Goal: Task Accomplishment & Management: Manage account settings

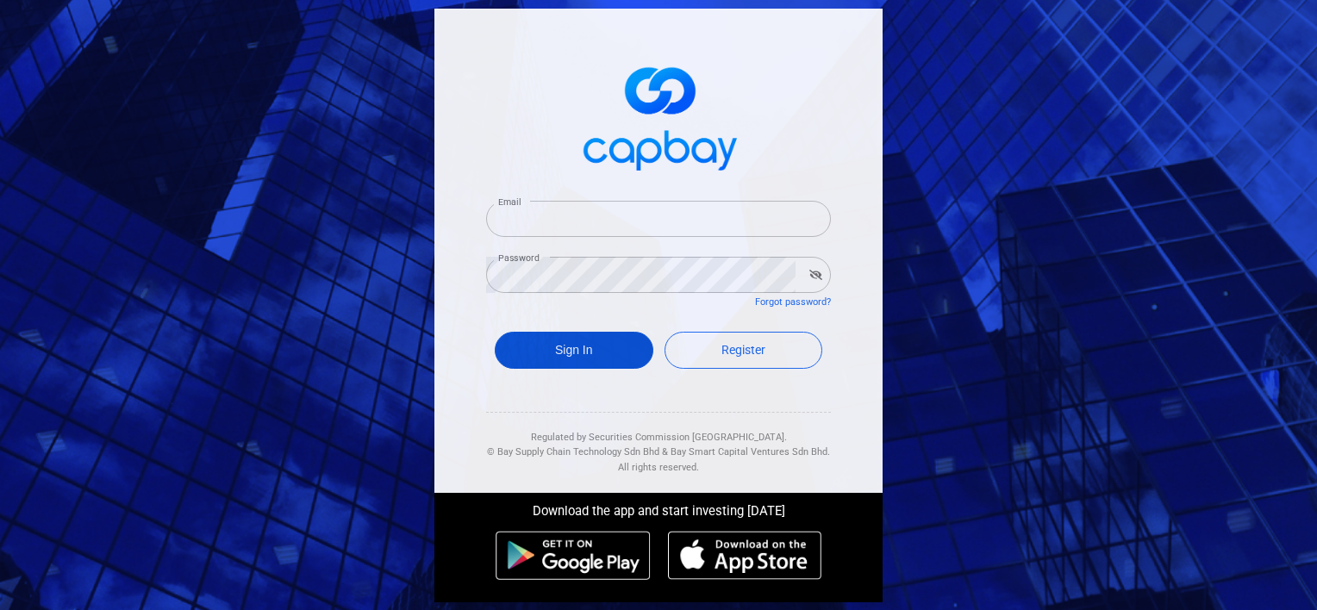
type input "[EMAIL_ADDRESS][DOMAIN_NAME]"
click at [560, 350] on button "Sign In" at bounding box center [574, 350] width 159 height 37
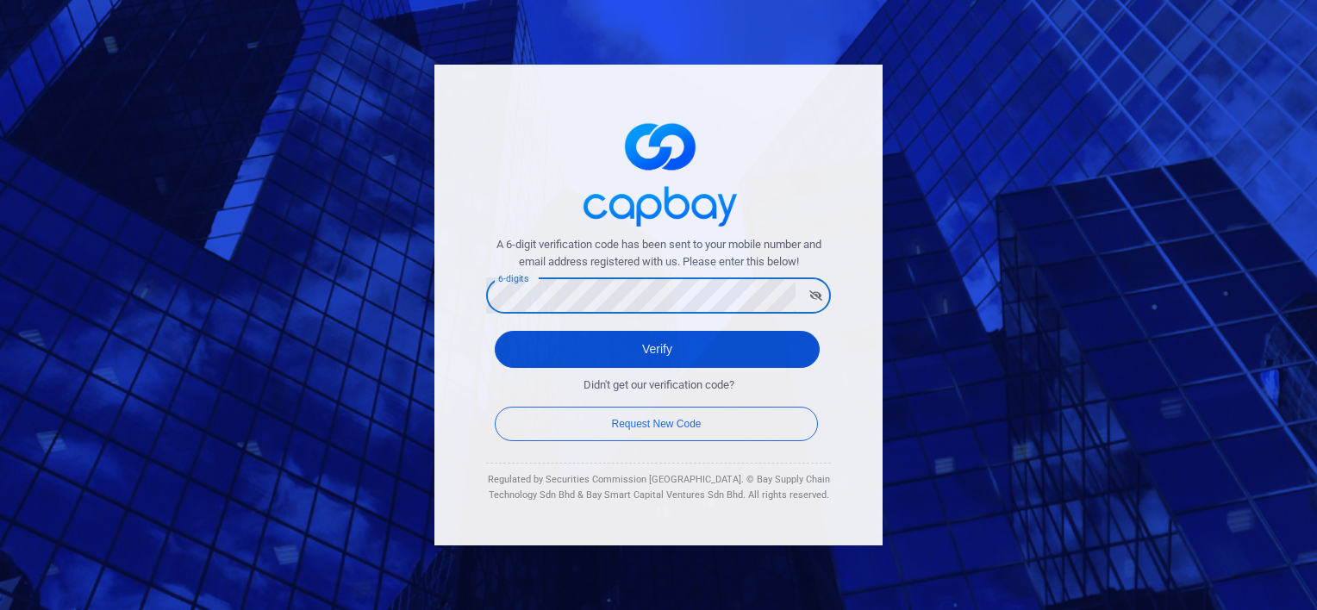
click at [652, 349] on button "Verify" at bounding box center [657, 349] width 325 height 37
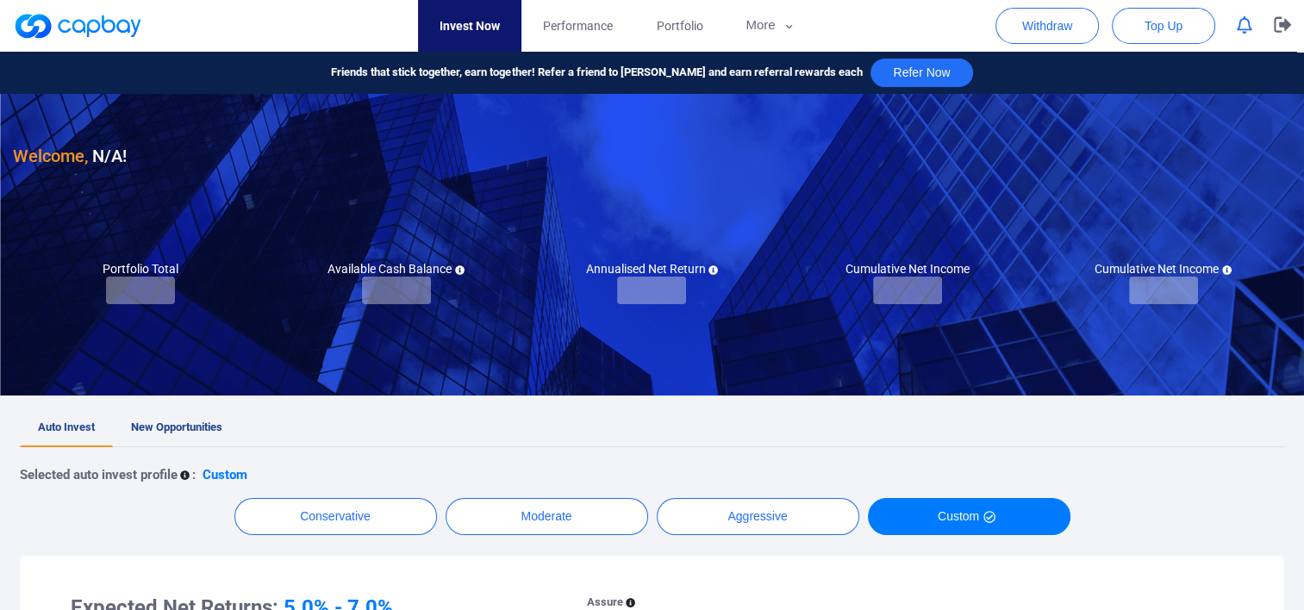
checkbox input "true"
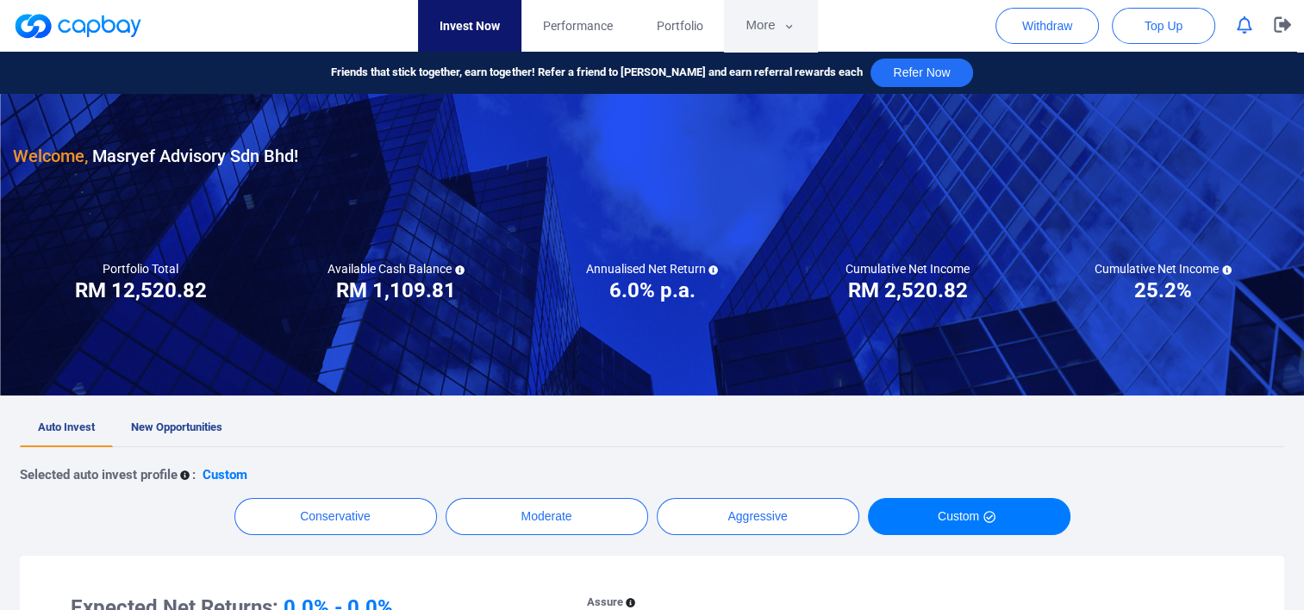
click at [771, 17] on button "More" at bounding box center [770, 26] width 92 height 52
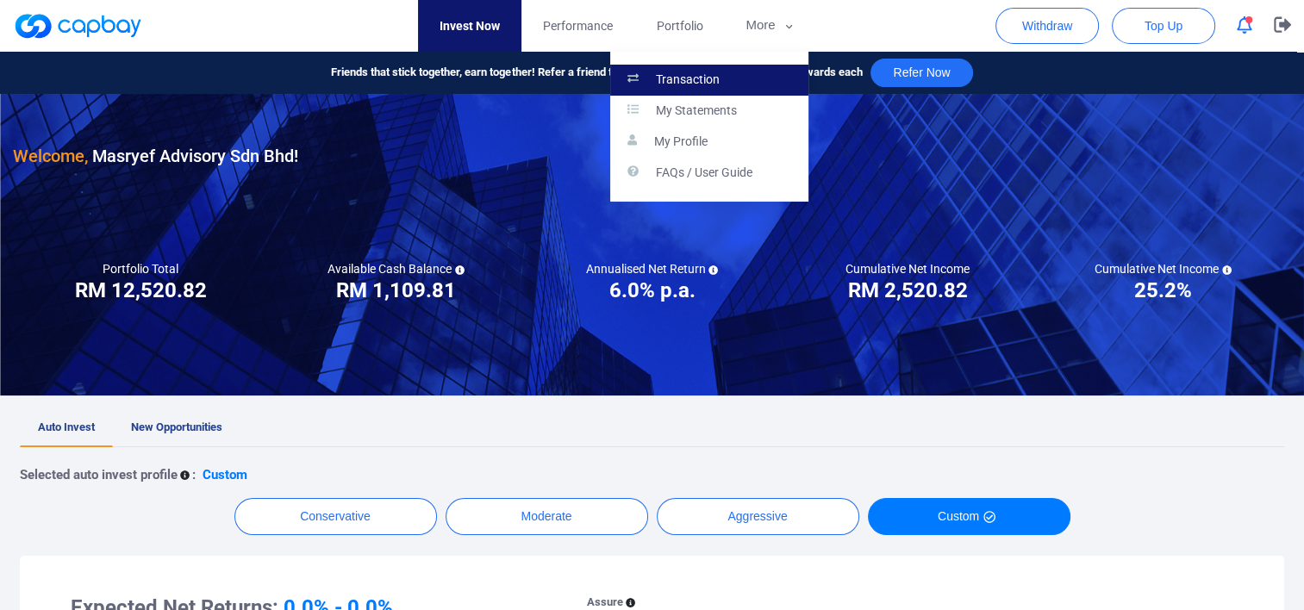
click at [729, 75] on link "Transaction" at bounding box center [709, 80] width 198 height 31
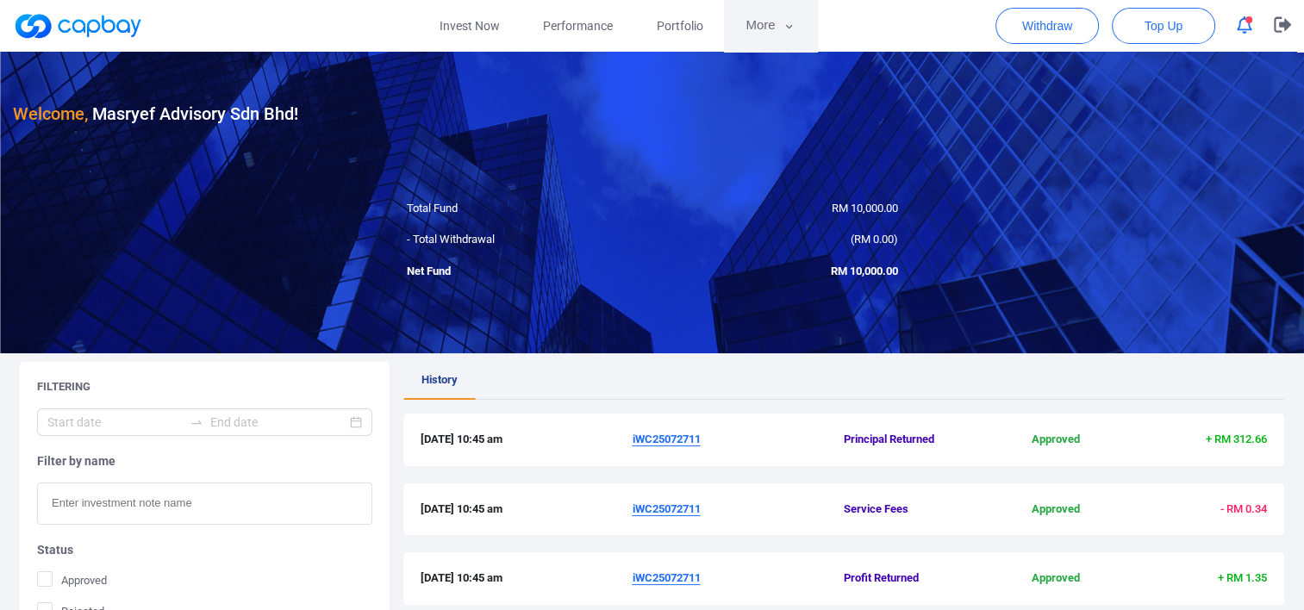
click at [761, 24] on button "More" at bounding box center [770, 26] width 92 height 52
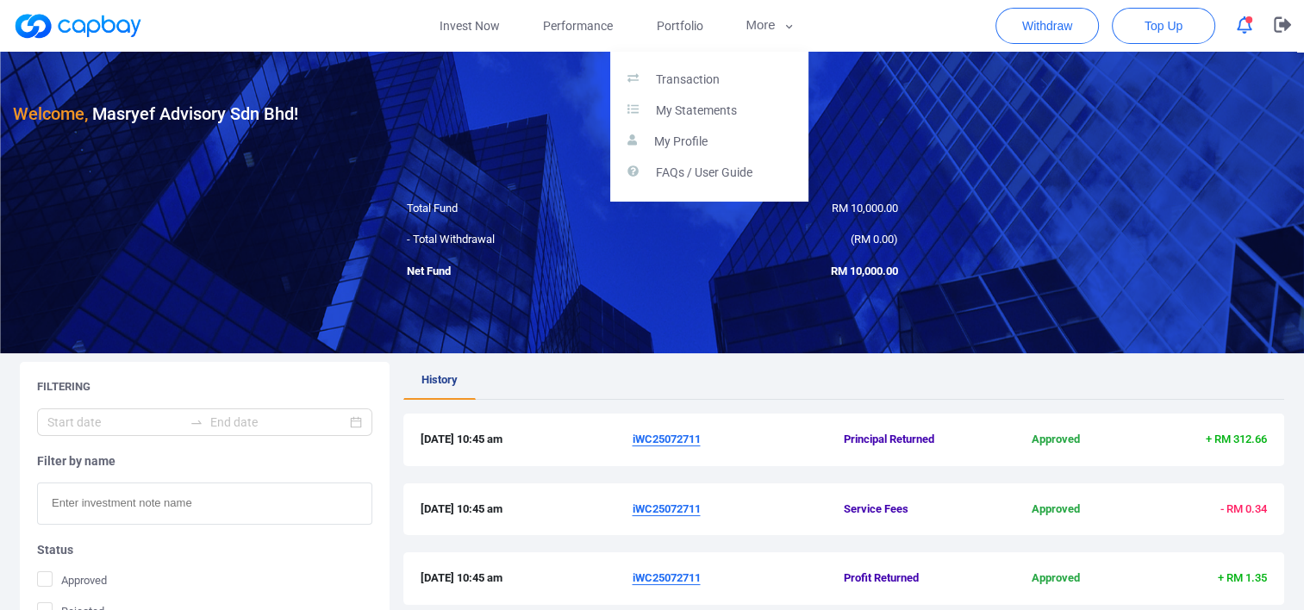
click at [698, 24] on button "button" at bounding box center [652, 305] width 1304 height 610
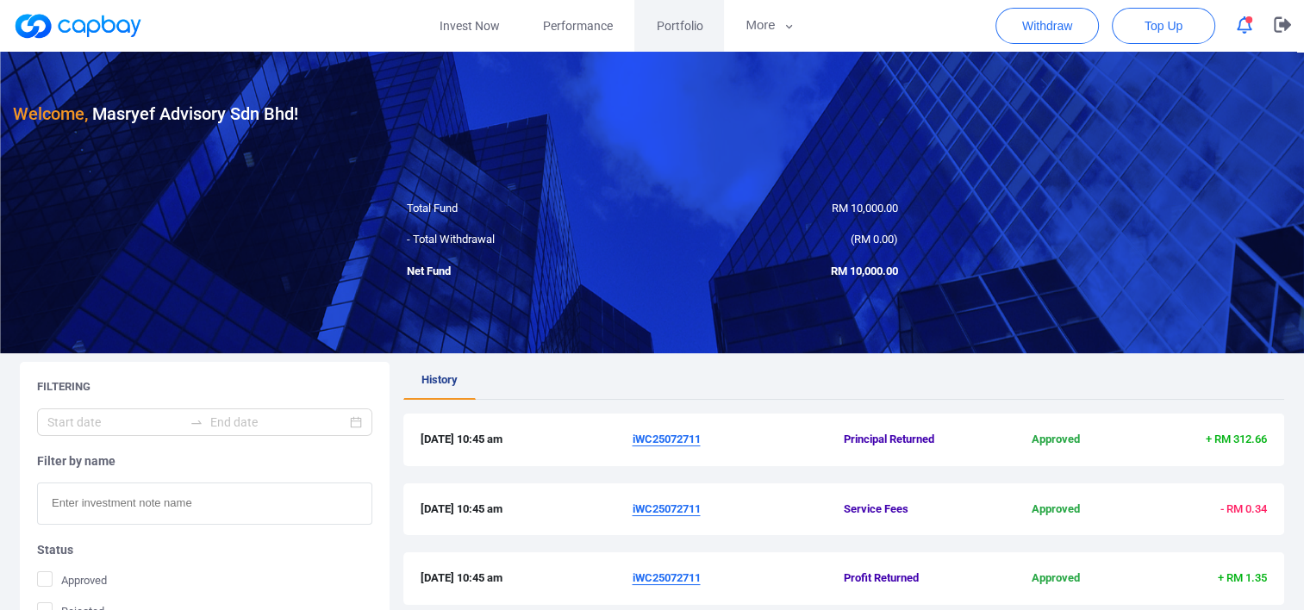
click at [693, 17] on span "Portfolio" at bounding box center [679, 25] width 47 height 19
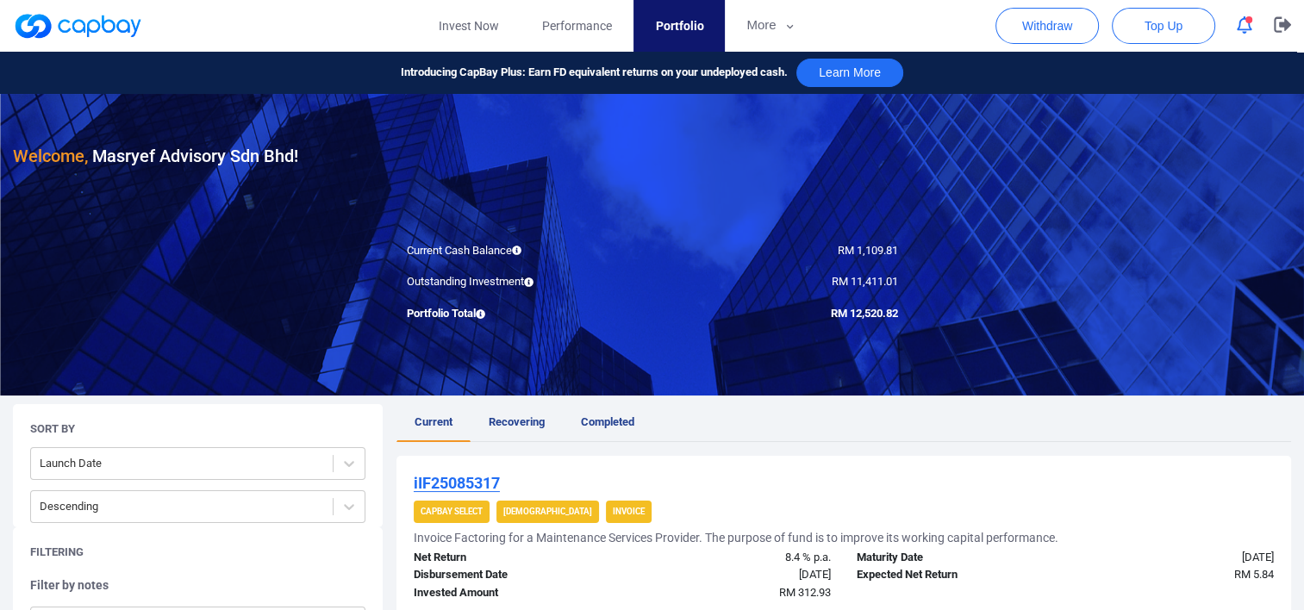
drag, startPoint x: 899, startPoint y: 415, endPoint x: 820, endPoint y: 407, distance: 79.7
click at [820, 407] on ul "Current Recovering Completed" at bounding box center [843, 423] width 895 height 38
click at [1163, 22] on span "Top Up" at bounding box center [1163, 25] width 38 height 17
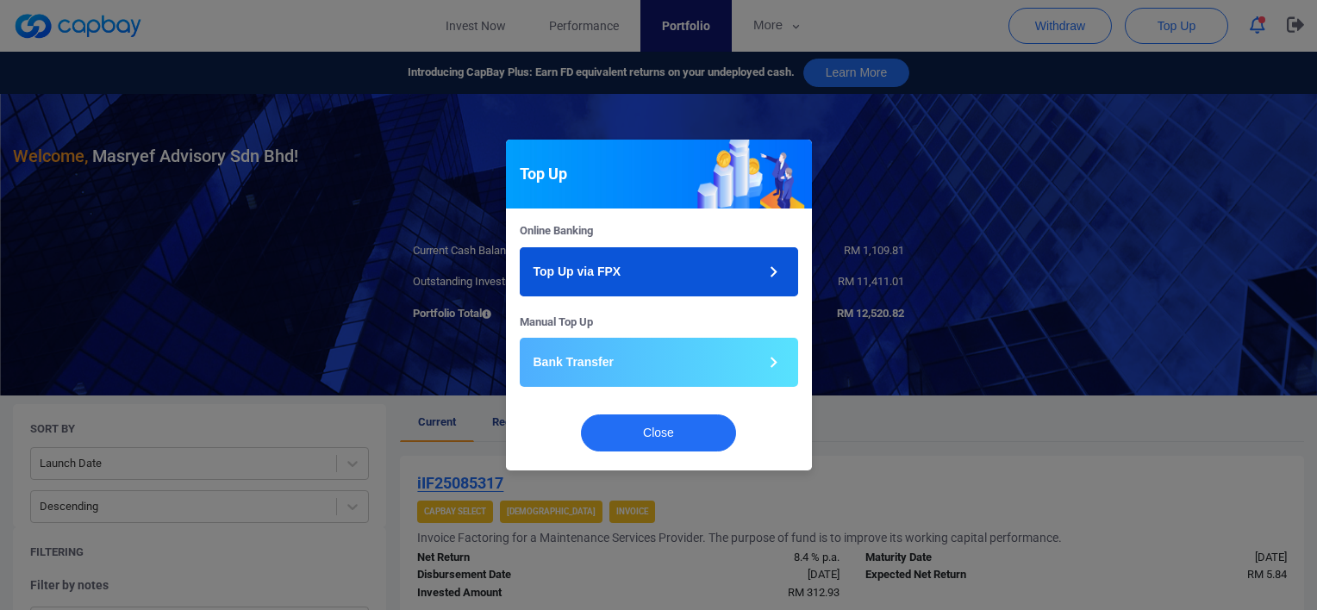
click at [708, 272] on button "Top Up via FPX" at bounding box center [659, 271] width 278 height 49
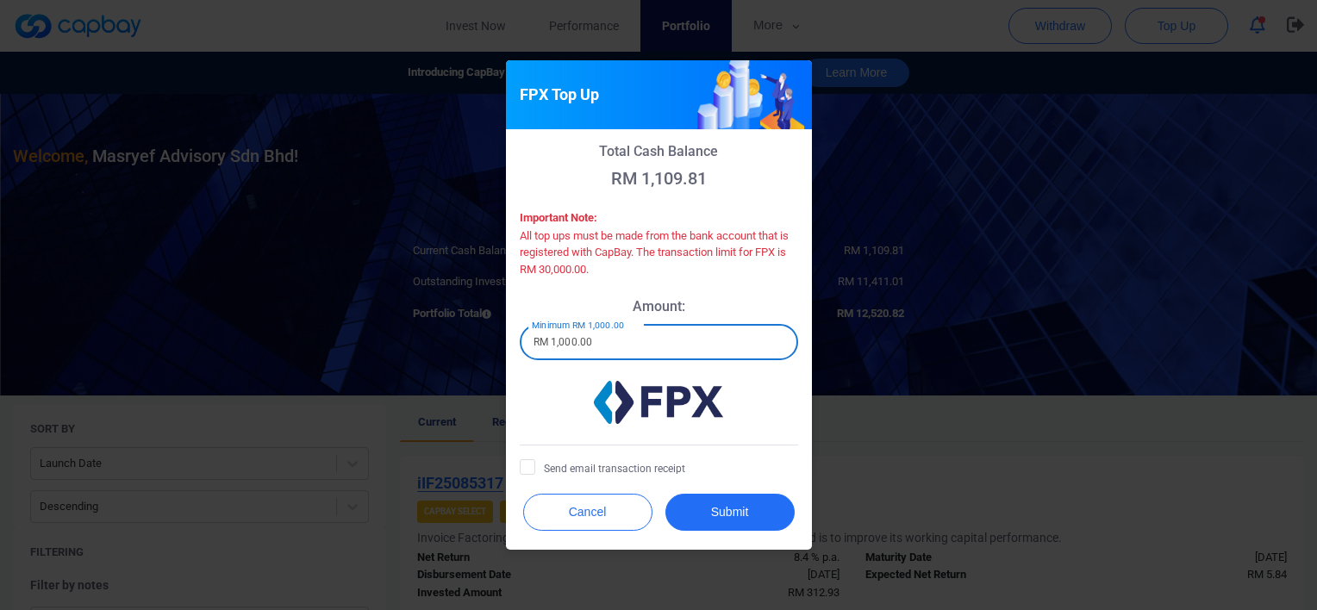
drag, startPoint x: 617, startPoint y: 342, endPoint x: 551, endPoint y: 342, distance: 66.4
click at [551, 342] on input "RM 1,000.00" at bounding box center [659, 342] width 278 height 36
type input "RM 5,000"
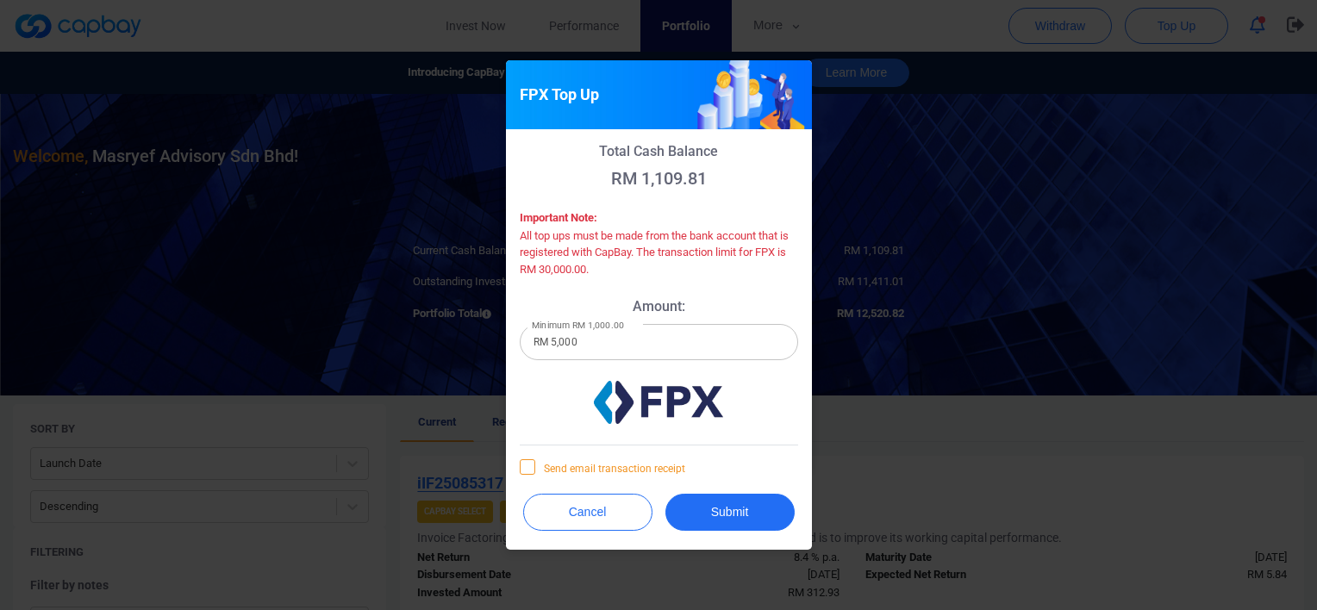
click at [527, 463] on icon at bounding box center [528, 466] width 14 height 14
click at [0, 0] on input "Send email transaction receipt" at bounding box center [0, 0] width 0 height 0
click at [724, 502] on button "Submit" at bounding box center [729, 512] width 129 height 37
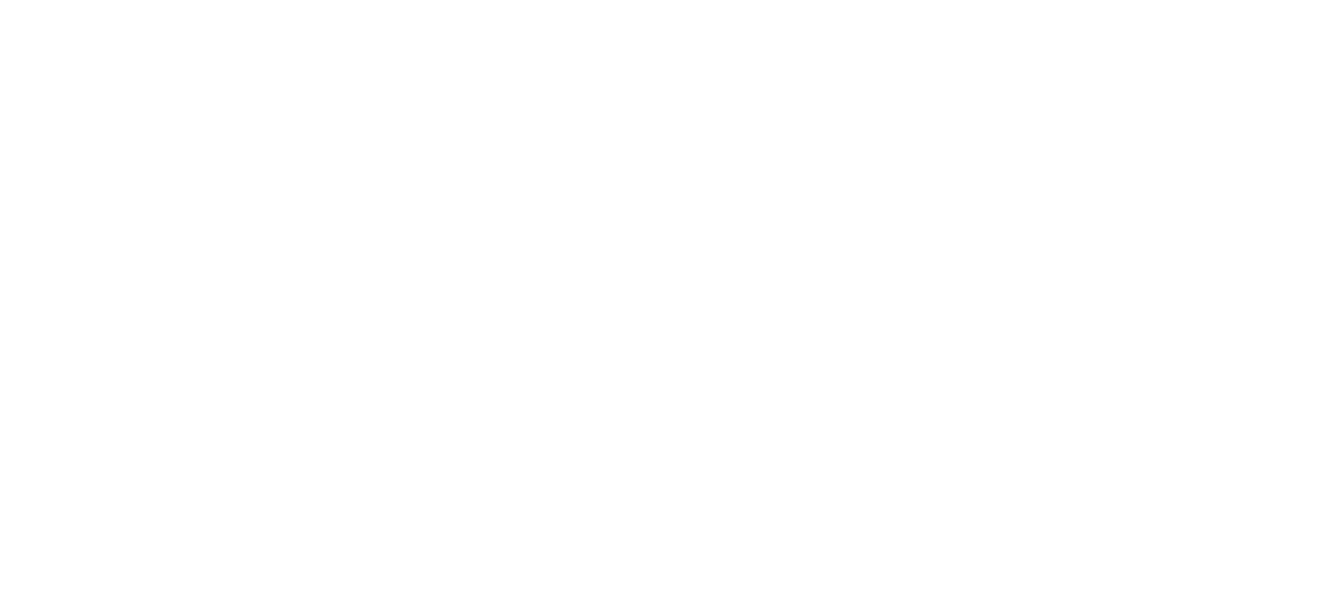
checkbox input "true"
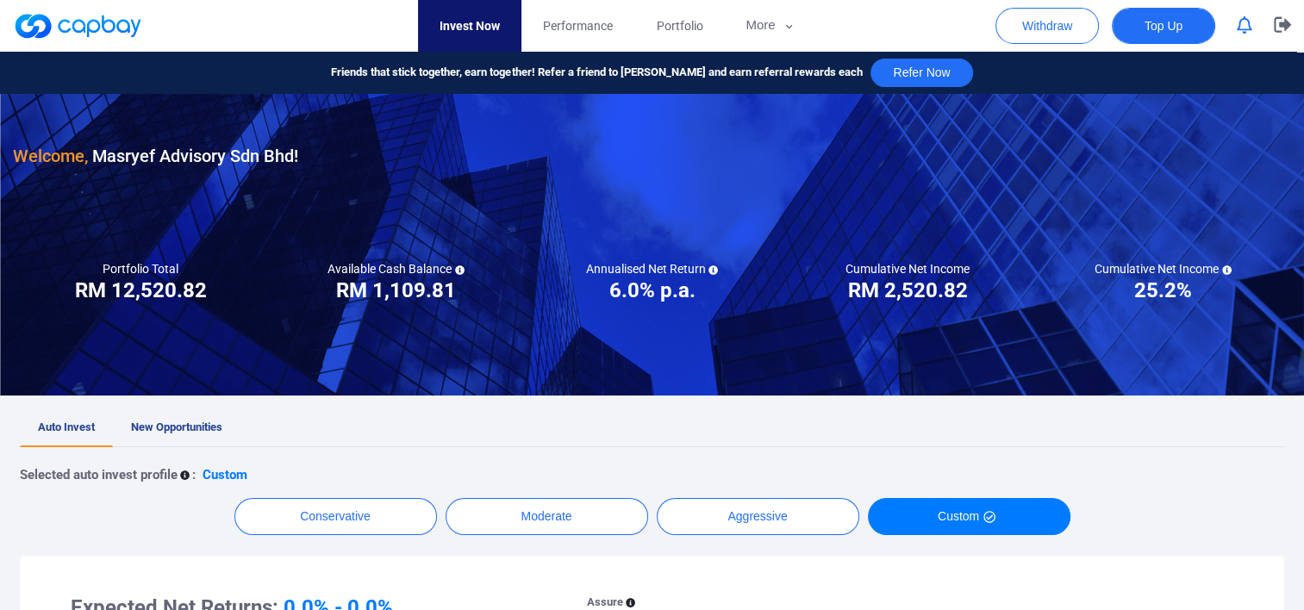
click at [1149, 29] on span "Top Up" at bounding box center [1163, 25] width 38 height 17
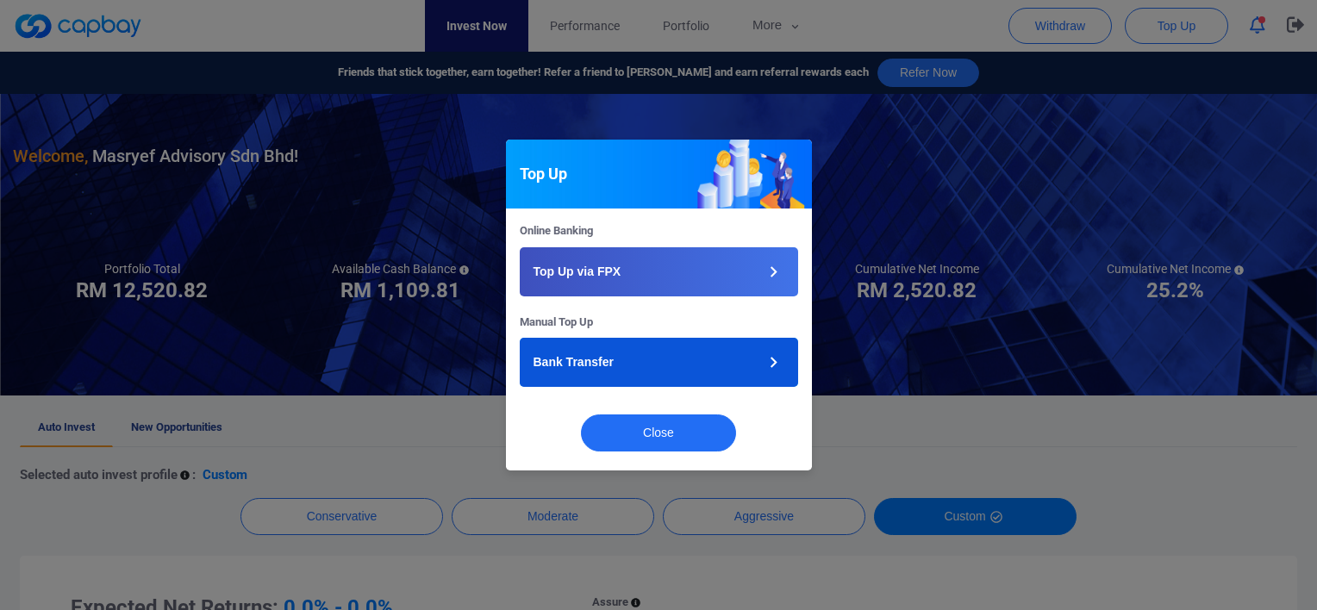
click at [696, 356] on button "Bank Transfer" at bounding box center [659, 362] width 278 height 49
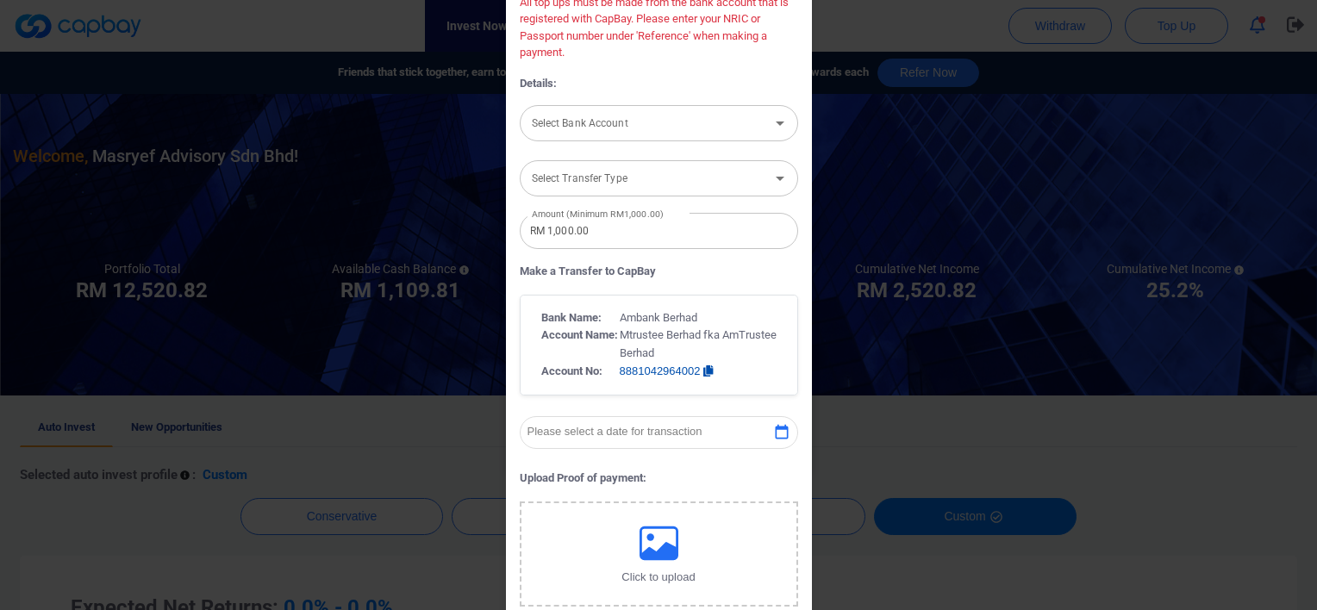
scroll to position [86, 0]
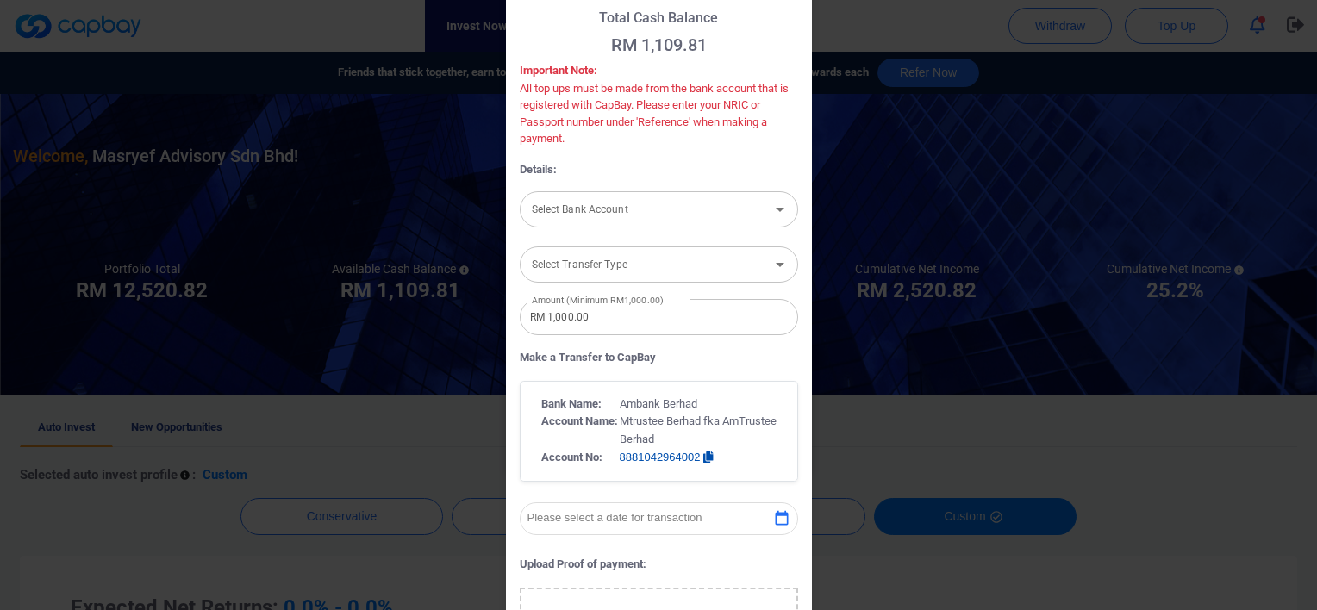
click at [621, 217] on input "Select Bank Account" at bounding box center [645, 209] width 240 height 32
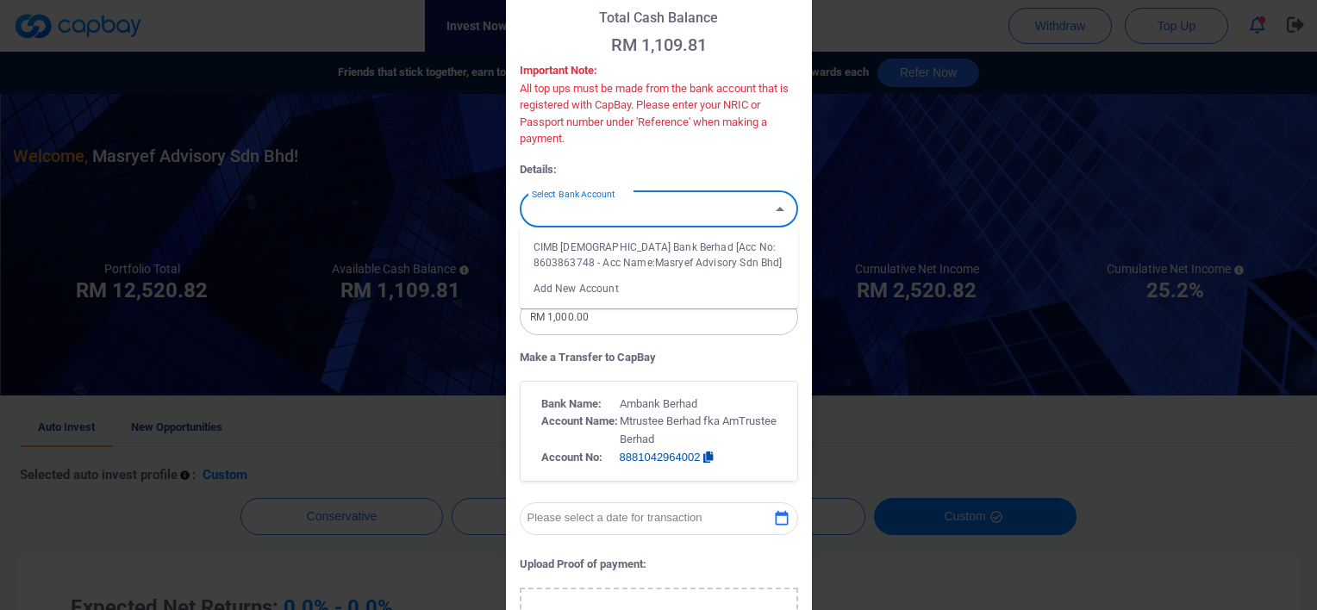
click at [654, 253] on li "CIMB Islamic Bank Berhad [Acc No: 8603863748 - Acc Name:Masryef Advisory Sdn Bh…" at bounding box center [659, 254] width 278 height 41
type input "CIMB Islamic Bank Berhad [Acc No: 8603863748 - Acc Name:Masryef Advisory Sdn Bh…"
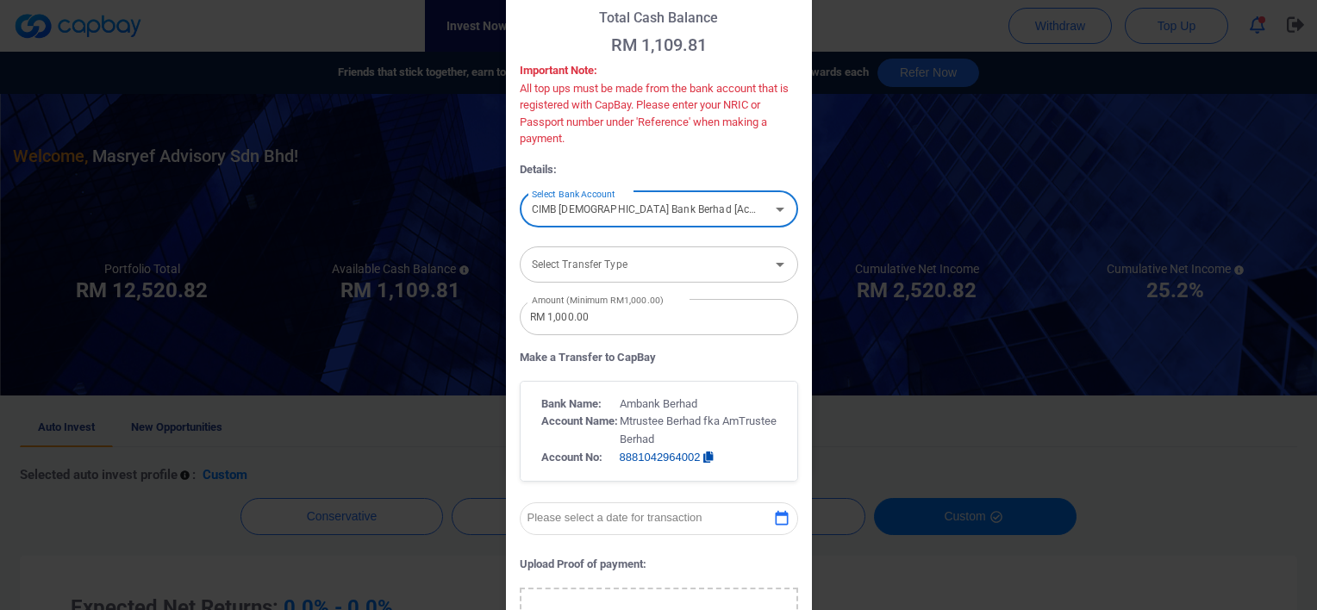
click at [654, 264] on input "Select Transfer Type" at bounding box center [645, 264] width 240 height 32
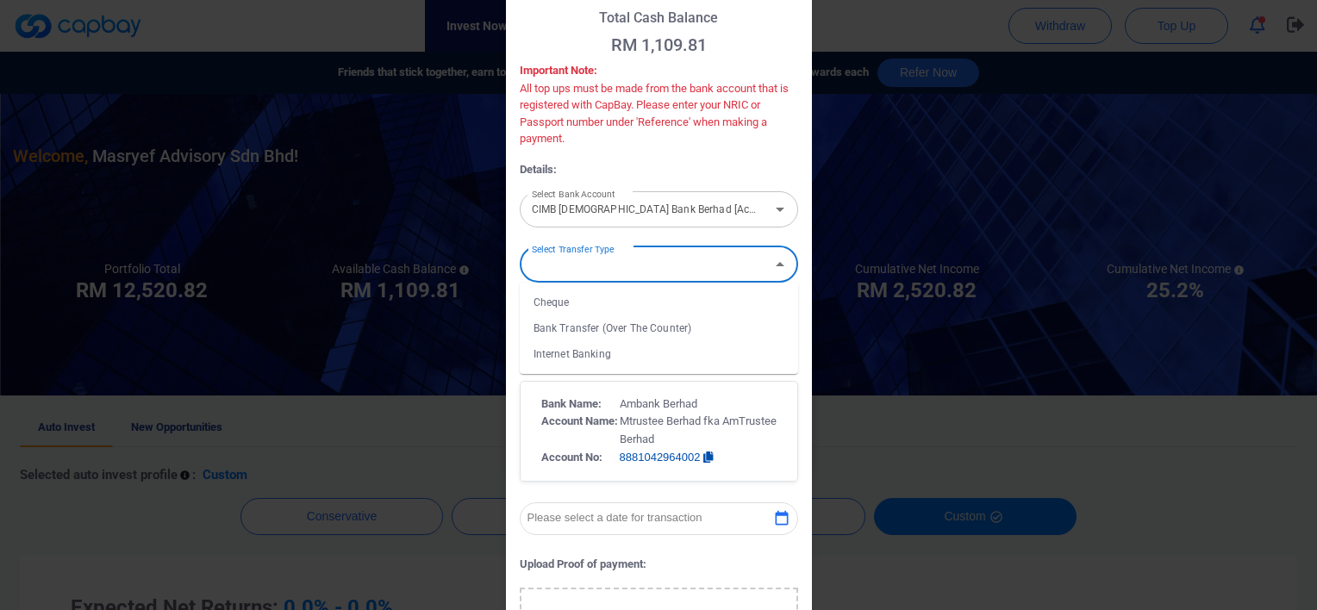
click at [640, 346] on li "Internet Banking" at bounding box center [659, 354] width 278 height 26
type input "Internet Banking"
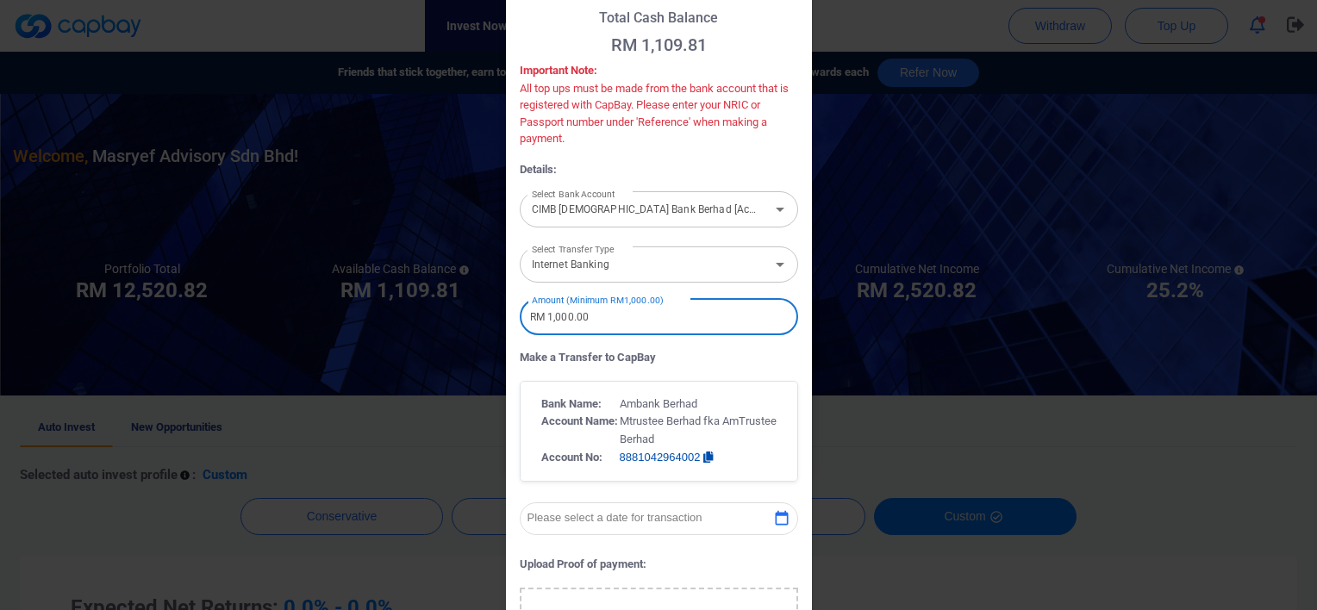
click at [665, 323] on input "RM 1,000.00" at bounding box center [659, 317] width 278 height 36
type input "RM 1"
type input "RM 5,000"
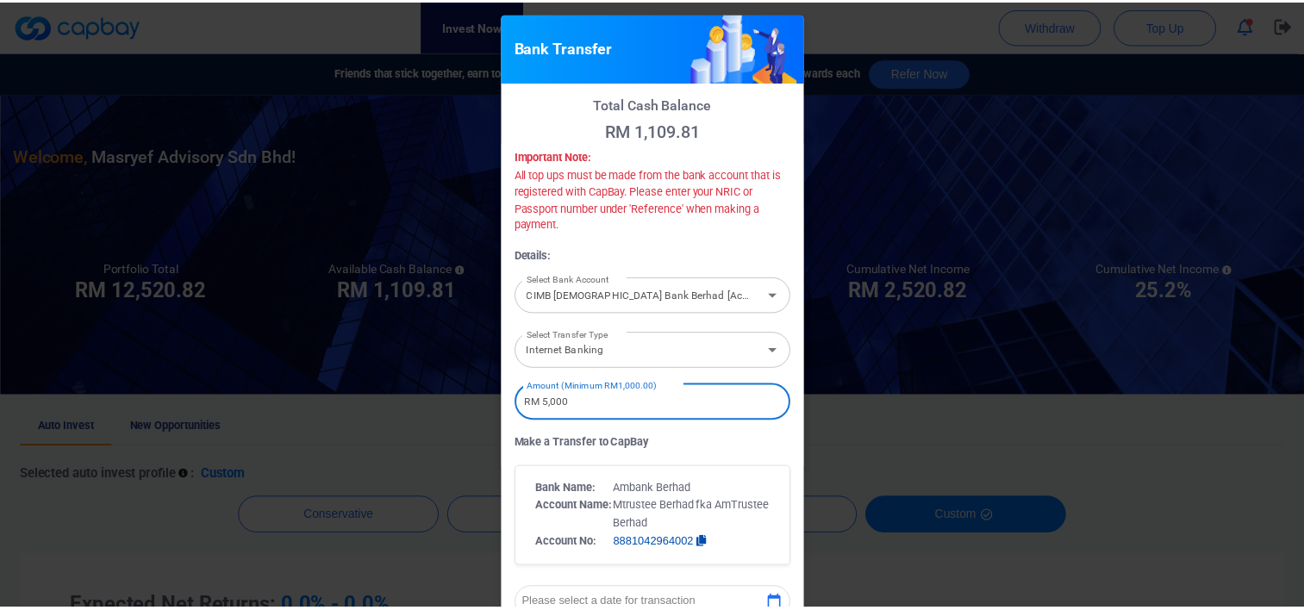
scroll to position [384, 0]
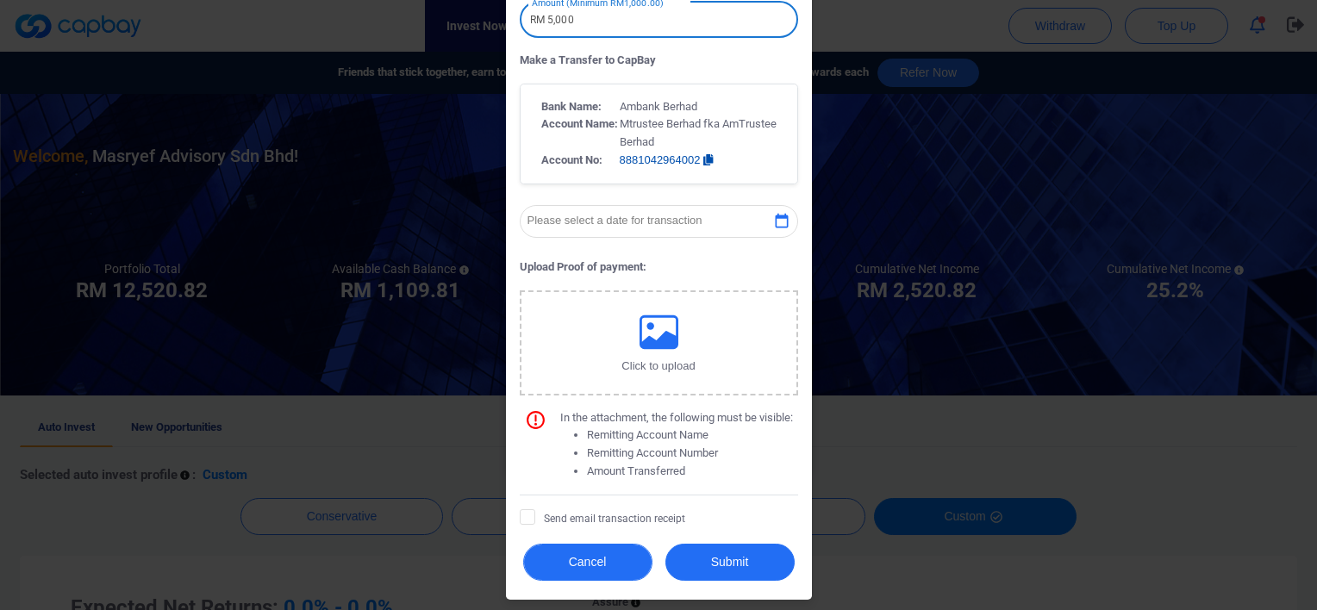
click at [606, 554] on button "Cancel" at bounding box center [587, 562] width 129 height 37
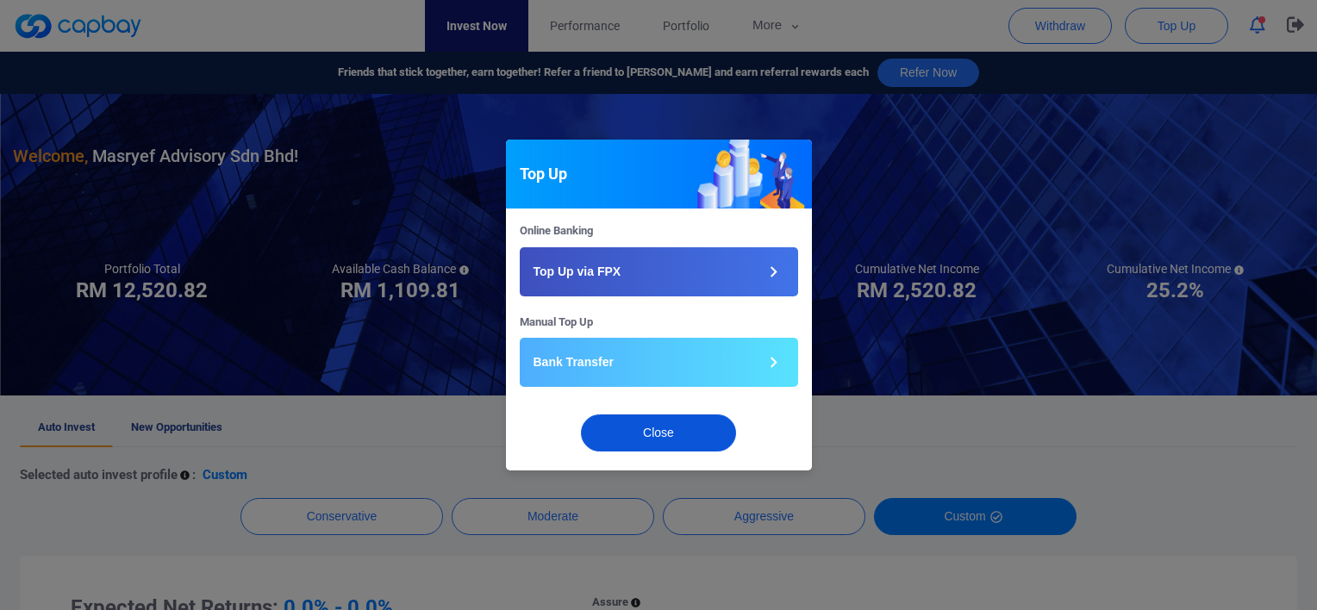
click at [698, 439] on button "Close" at bounding box center [658, 433] width 155 height 37
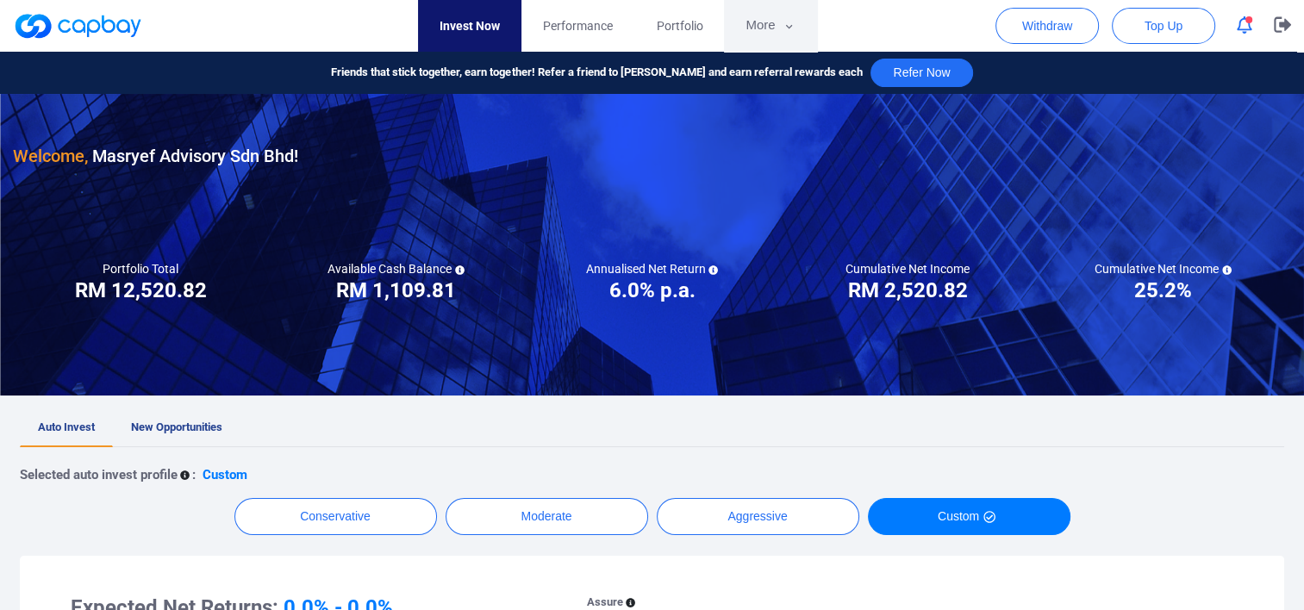
click at [742, 28] on button "More" at bounding box center [770, 26] width 92 height 52
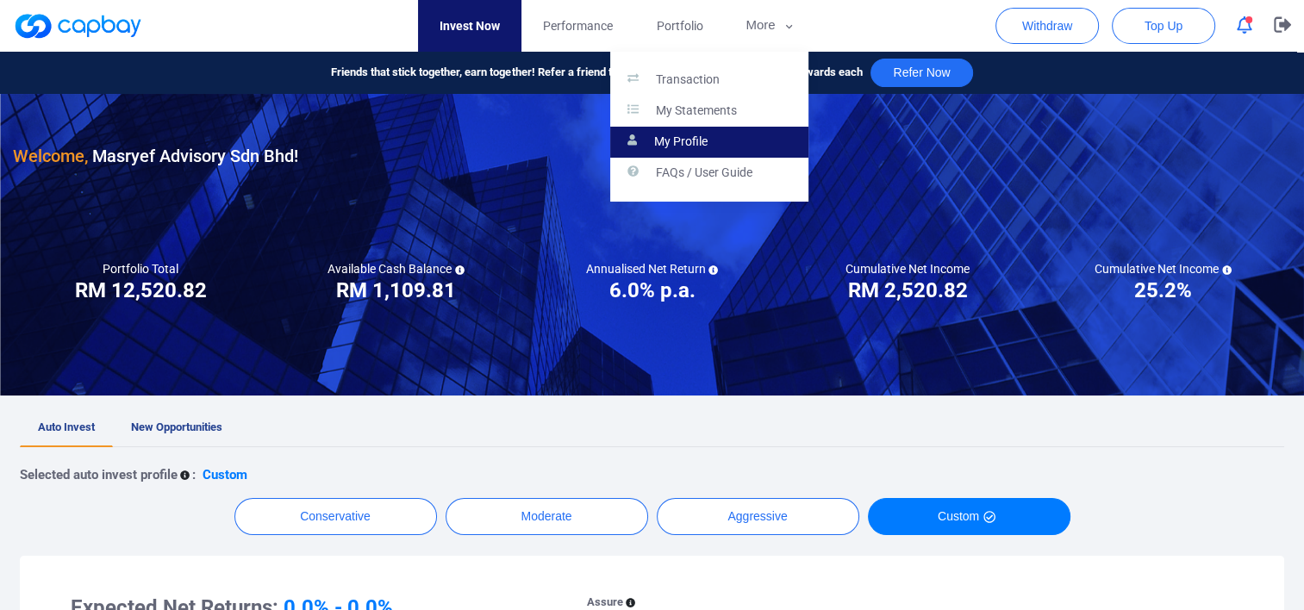
click at [686, 146] on p "My Profile" at bounding box center [680, 142] width 53 height 16
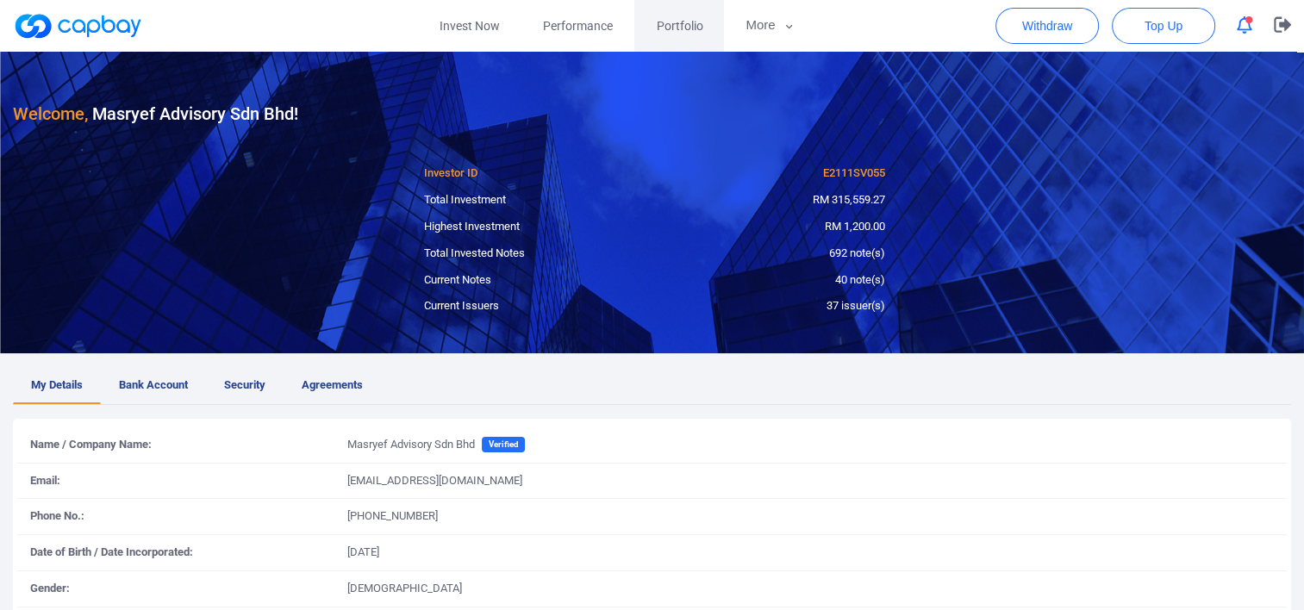
click at [690, 34] on span "Portfolio" at bounding box center [679, 25] width 47 height 19
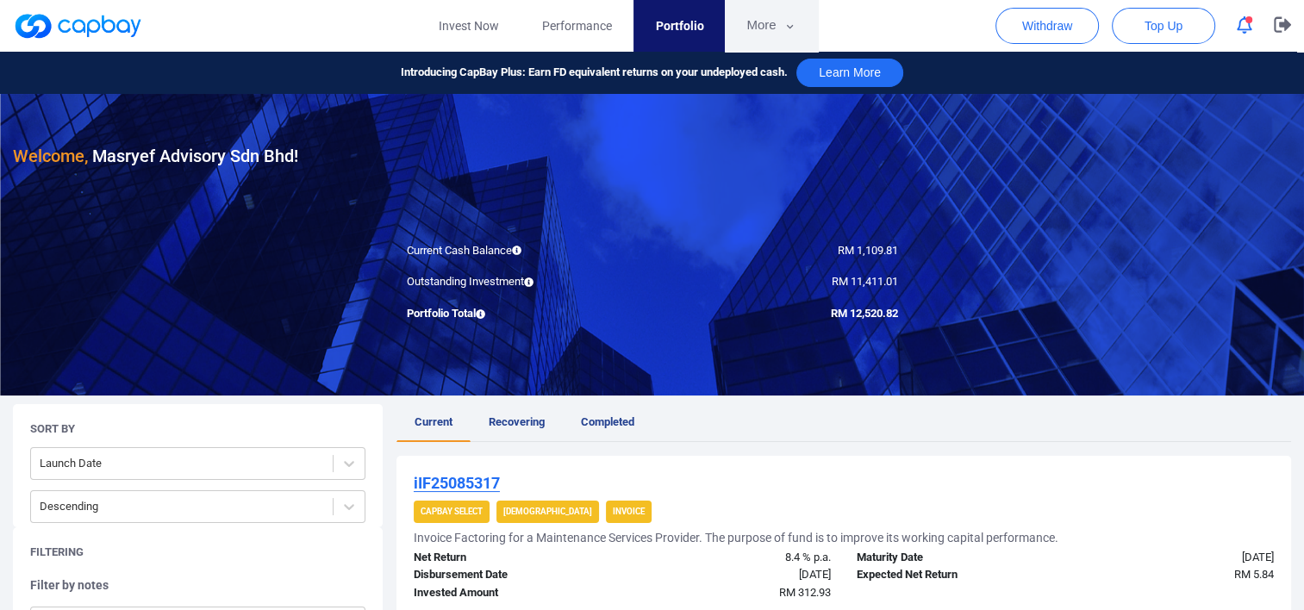
click at [757, 24] on button "More" at bounding box center [771, 26] width 92 height 52
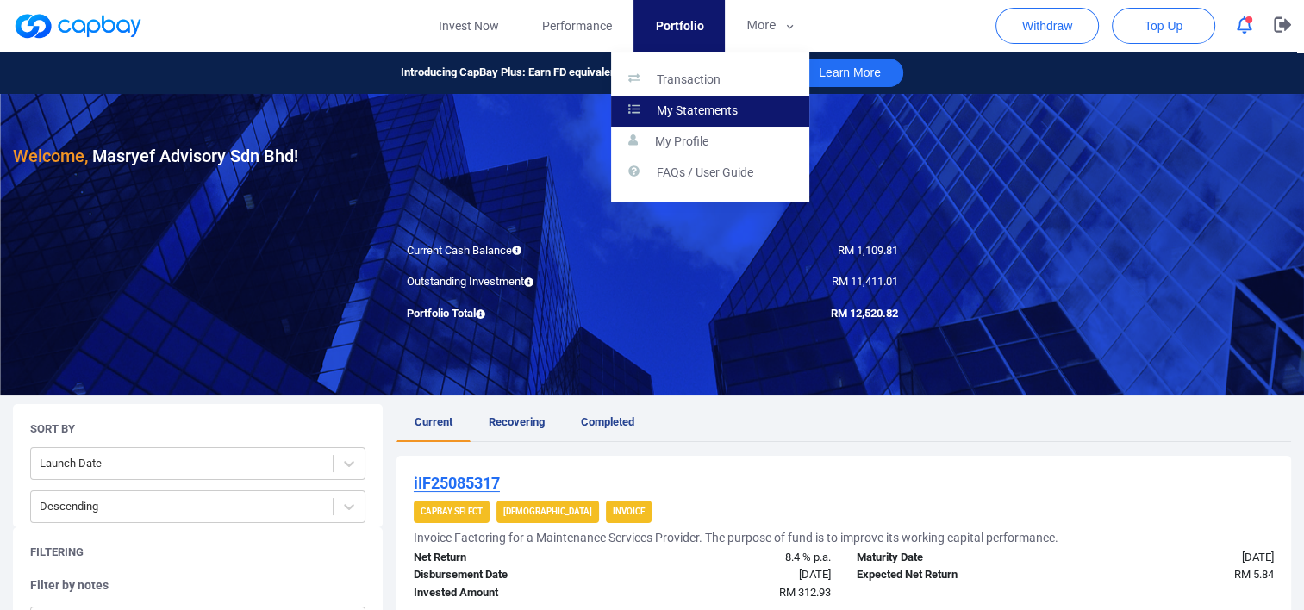
click at [745, 106] on link "My Statements" at bounding box center [710, 111] width 198 height 31
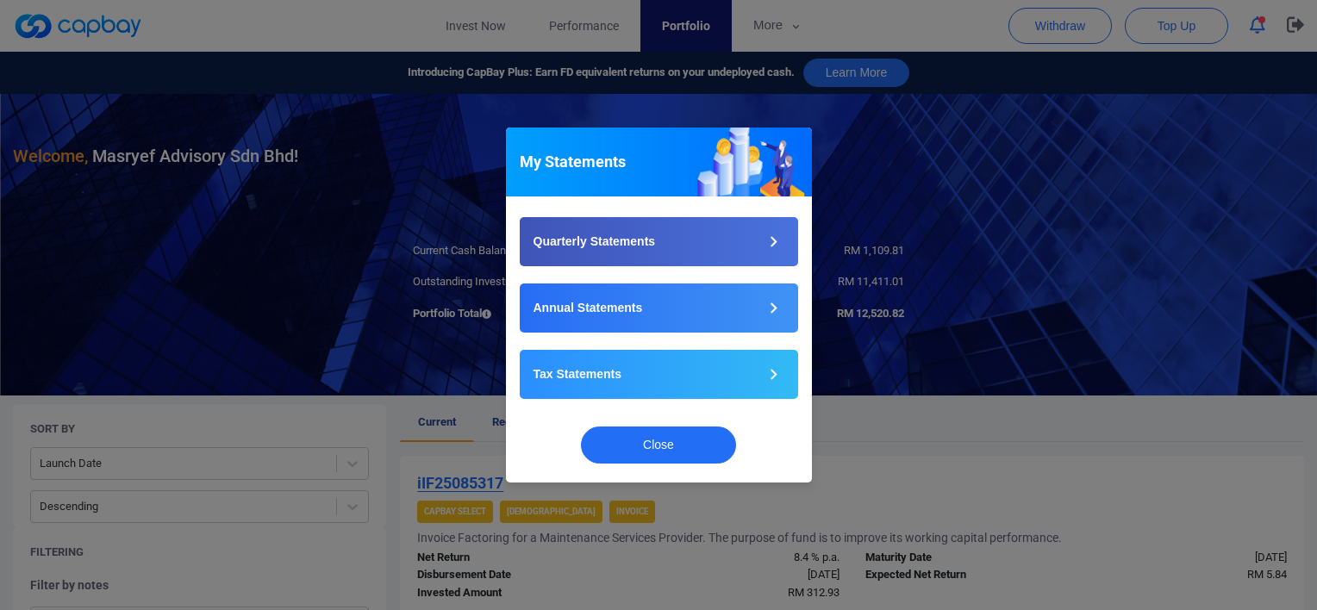
click at [738, 14] on div "My Statements Quarterly Statements Annual Statements Tax Statements Close" at bounding box center [658, 305] width 1317 height 610
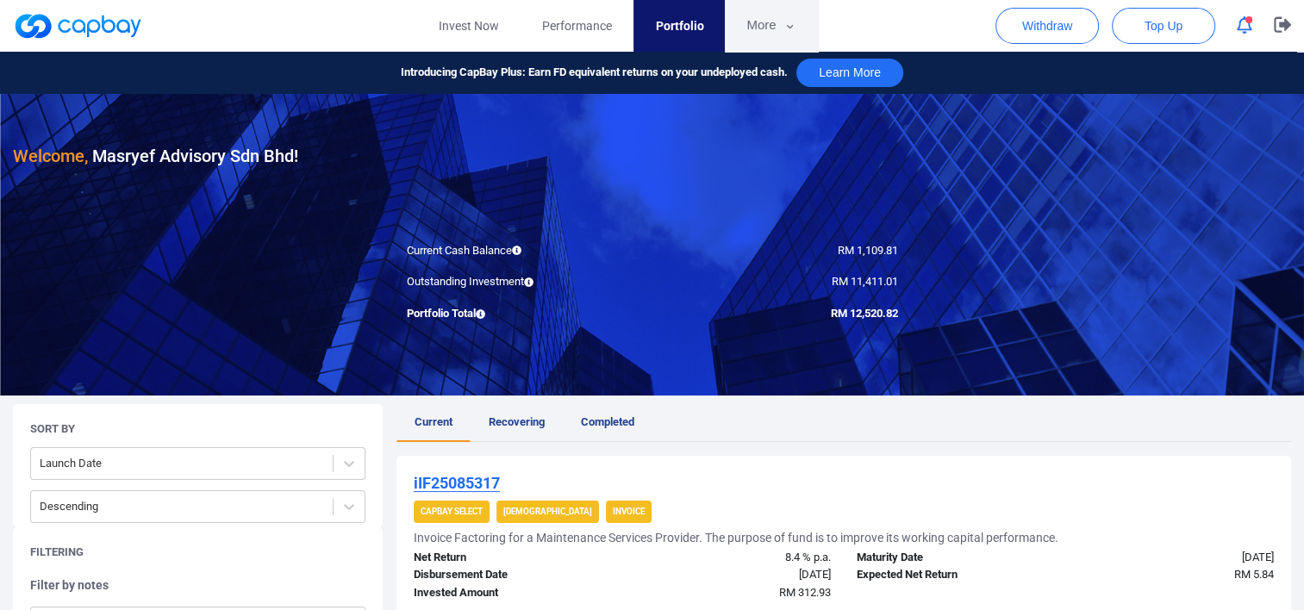
click at [750, 3] on button "More" at bounding box center [771, 26] width 92 height 52
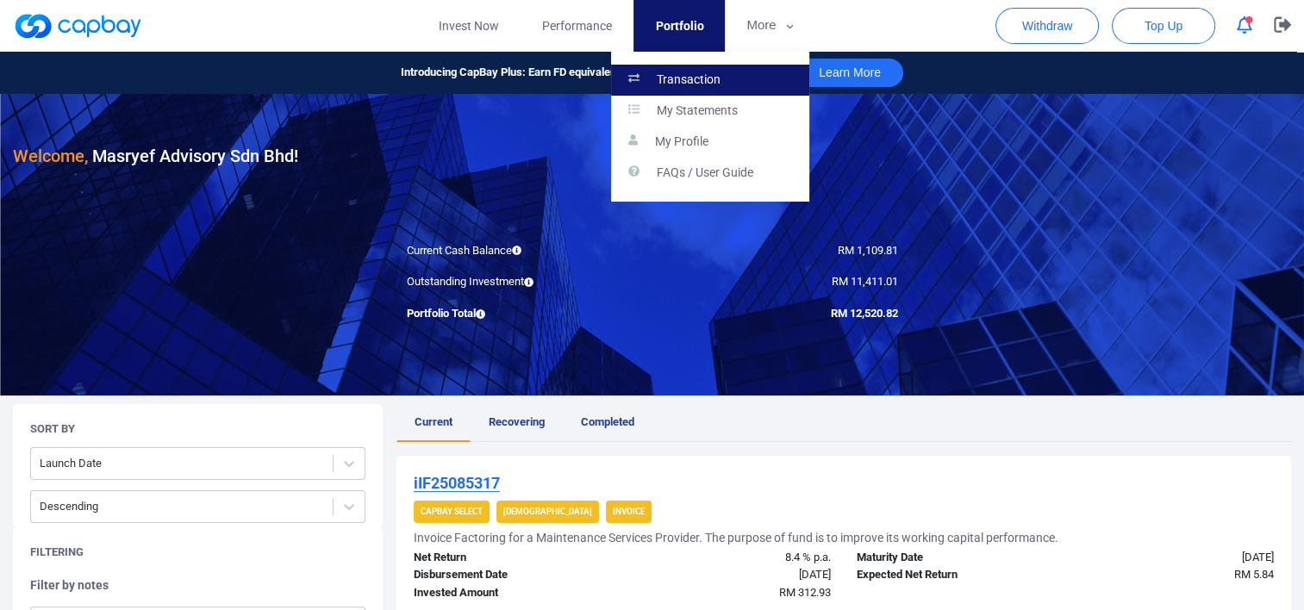
click at [729, 79] on link "Transaction" at bounding box center [710, 80] width 198 height 31
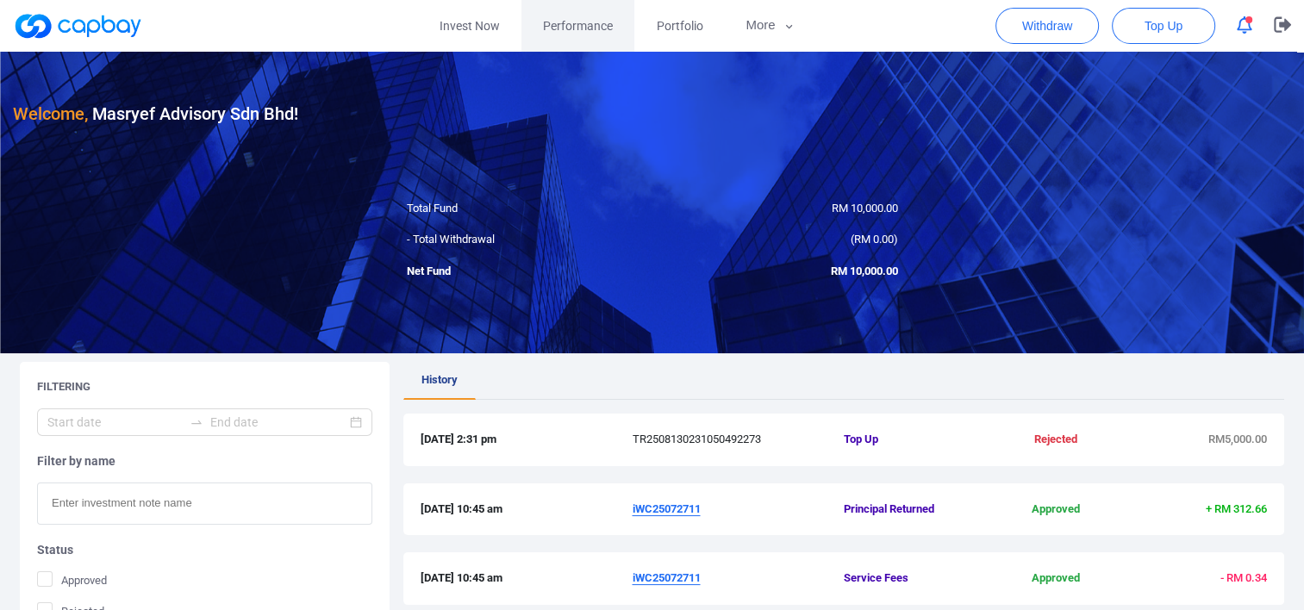
click at [536, 27] on link "Performance" at bounding box center [577, 26] width 113 height 52
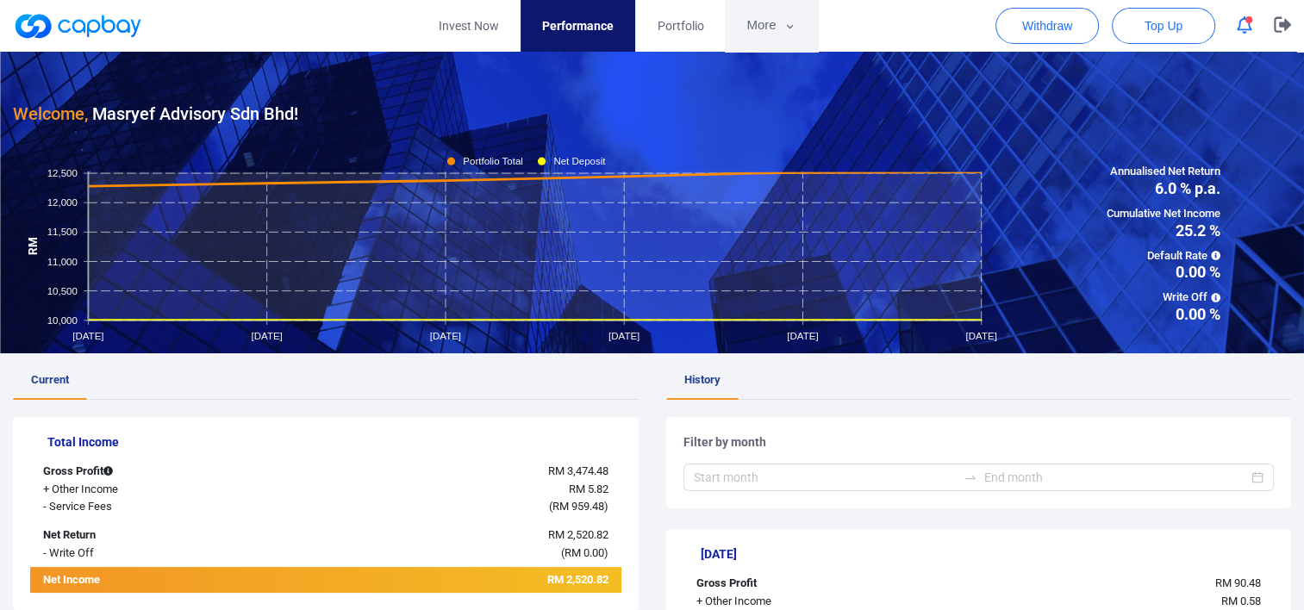
click at [759, 24] on button "More" at bounding box center [771, 26] width 92 height 52
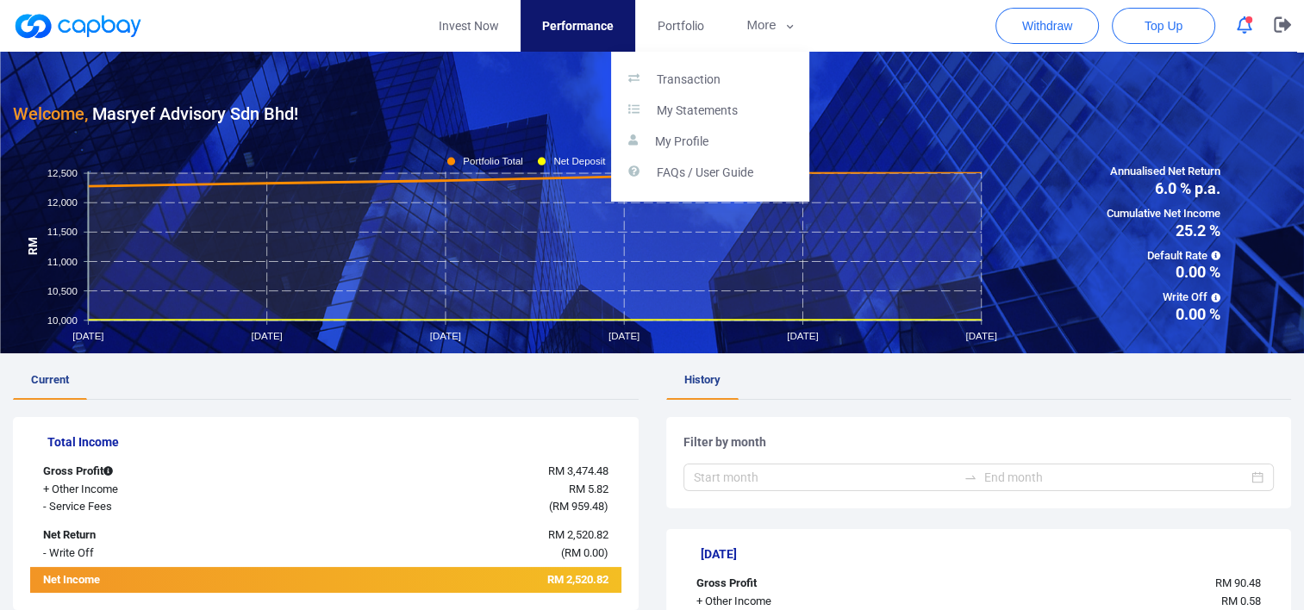
click at [1151, 28] on button "button" at bounding box center [652, 305] width 1304 height 610
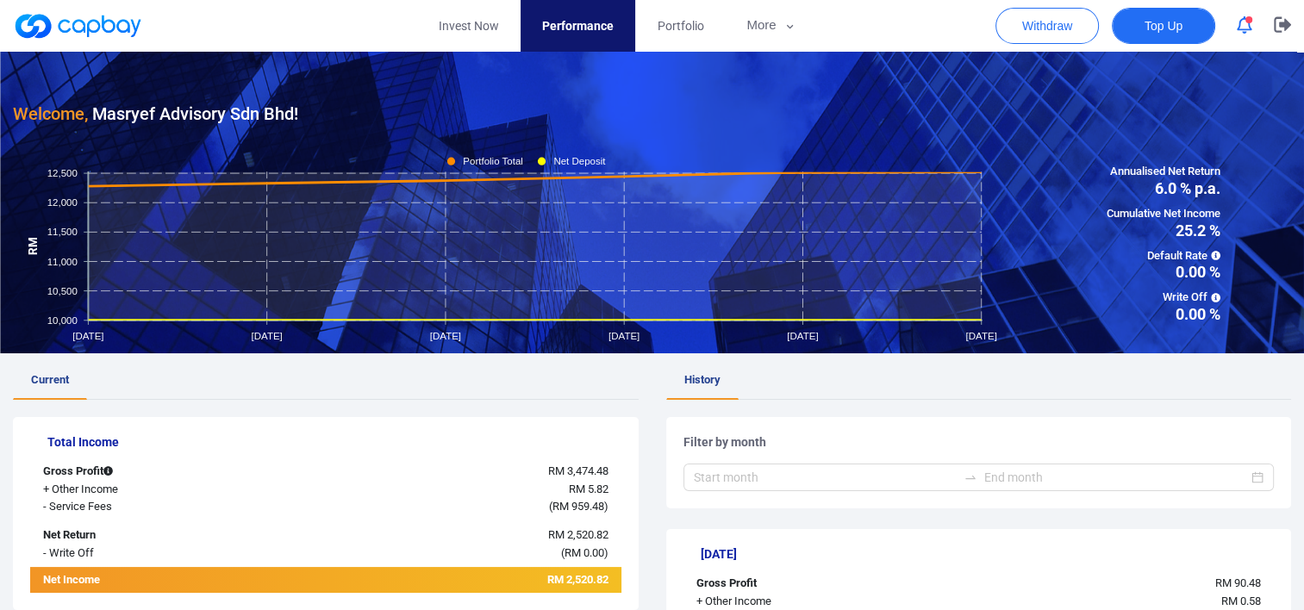
click at [1151, 28] on span "Top Up" at bounding box center [1163, 25] width 38 height 17
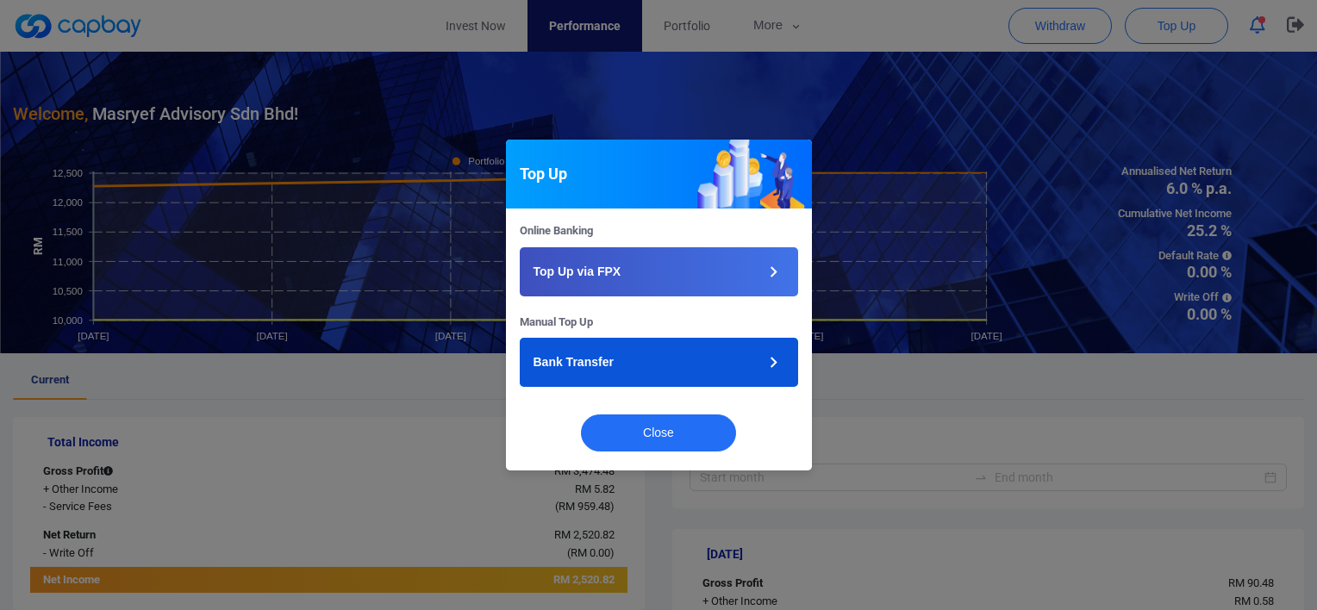
click at [658, 379] on button "Bank Transfer" at bounding box center [659, 362] width 278 height 49
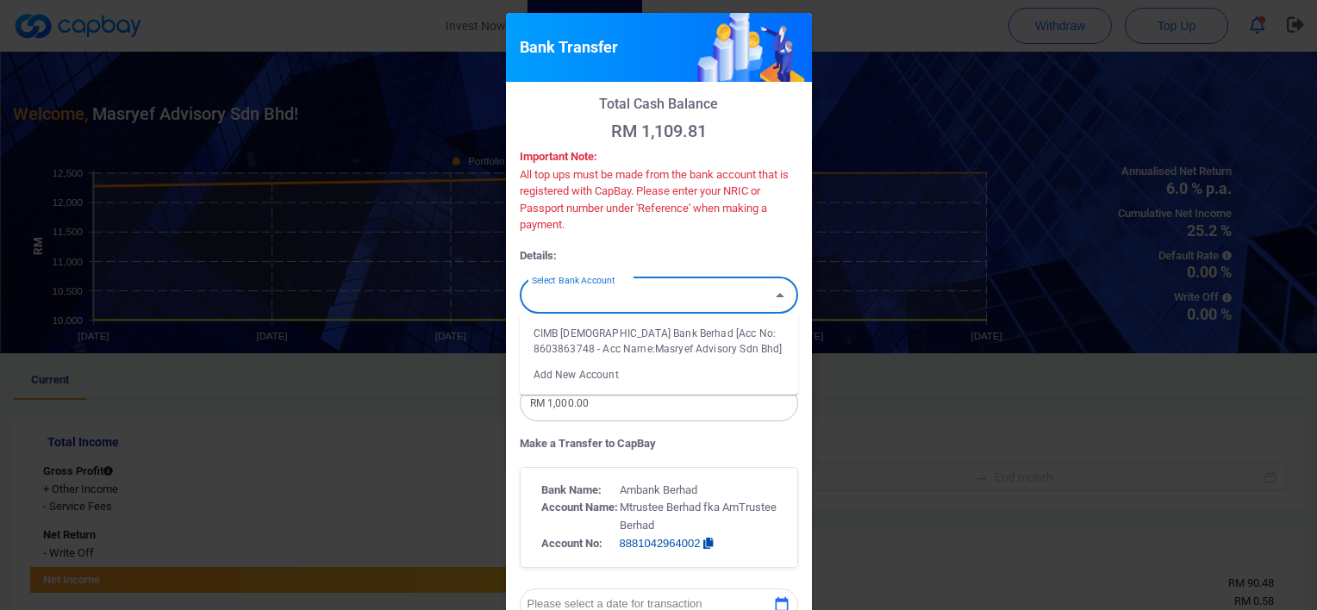
click at [700, 300] on input "Select Bank Account" at bounding box center [645, 295] width 240 height 32
click at [706, 336] on li "CIMB Islamic Bank Berhad [Acc No: 8603863748 - Acc Name:Masryef Advisory Sdn Bh…" at bounding box center [659, 341] width 278 height 41
type input "CIMB Islamic Bank Berhad [Acc No: 8603863748 - Acc Name:Masryef Advisory Sdn Bh…"
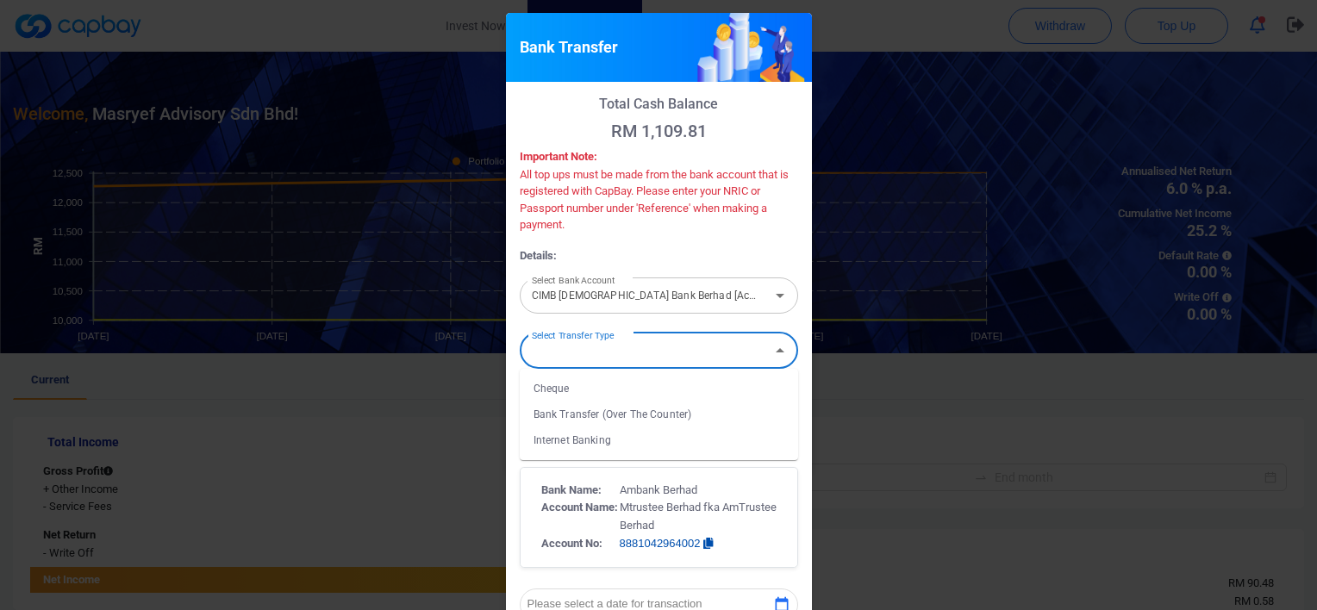
click at [706, 341] on input "Select Transfer Type" at bounding box center [645, 350] width 240 height 32
click at [683, 440] on li "Internet Banking" at bounding box center [659, 440] width 278 height 26
type input "Internet Banking"
click at [691, 361] on input "Internet Banking" at bounding box center [645, 350] width 240 height 32
click at [664, 450] on li "Internet Banking" at bounding box center [659, 440] width 278 height 26
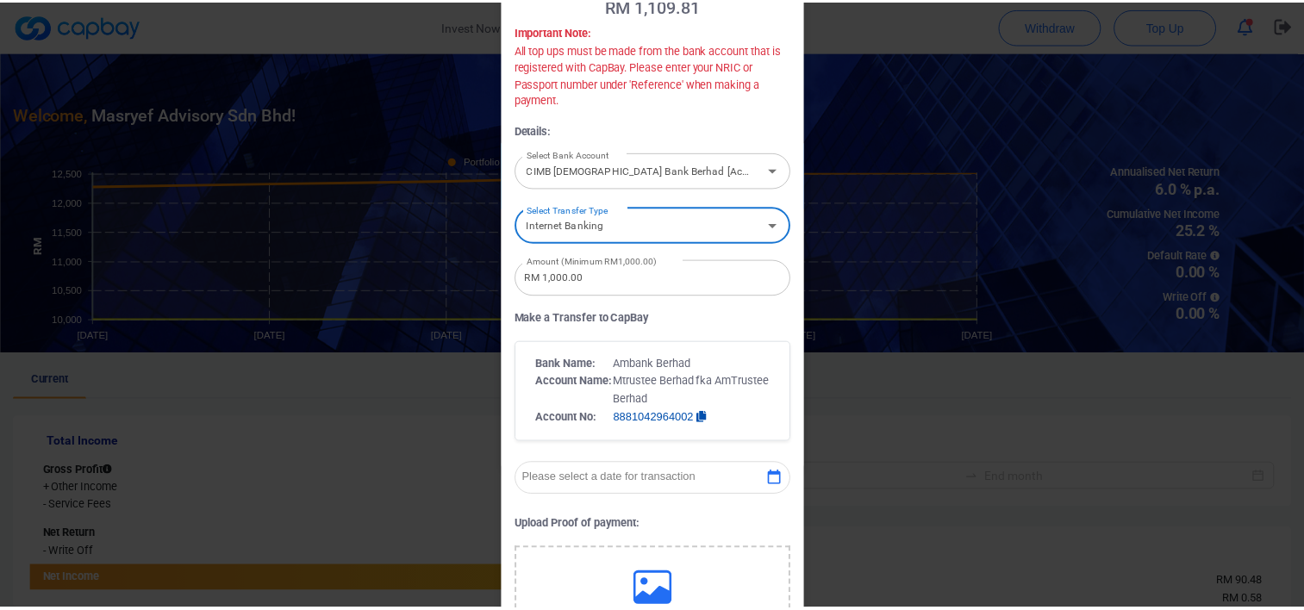
scroll to position [39, 0]
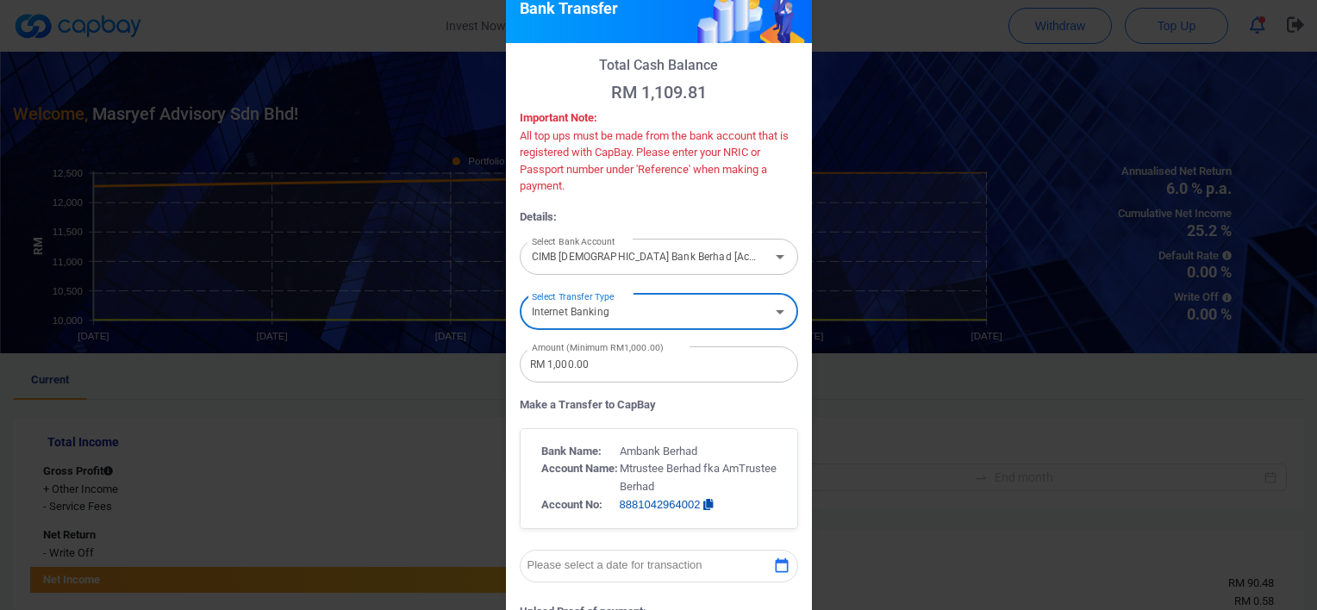
click at [1116, 222] on div "Bank Transfer Total Cash Balance RM 1,109.81 Important Note: All top ups must b…" at bounding box center [658, 305] width 1317 height 610
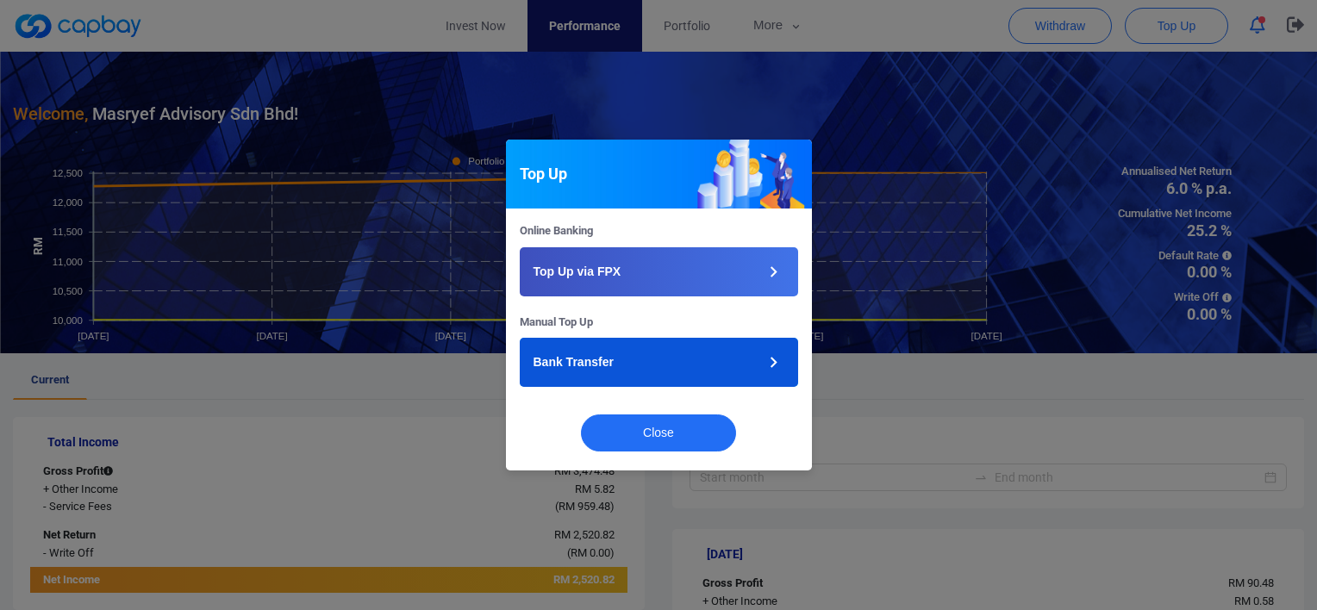
drag, startPoint x: 791, startPoint y: 140, endPoint x: 723, endPoint y: 377, distance: 245.8
click at [779, 173] on div "Top Up" at bounding box center [659, 174] width 306 height 69
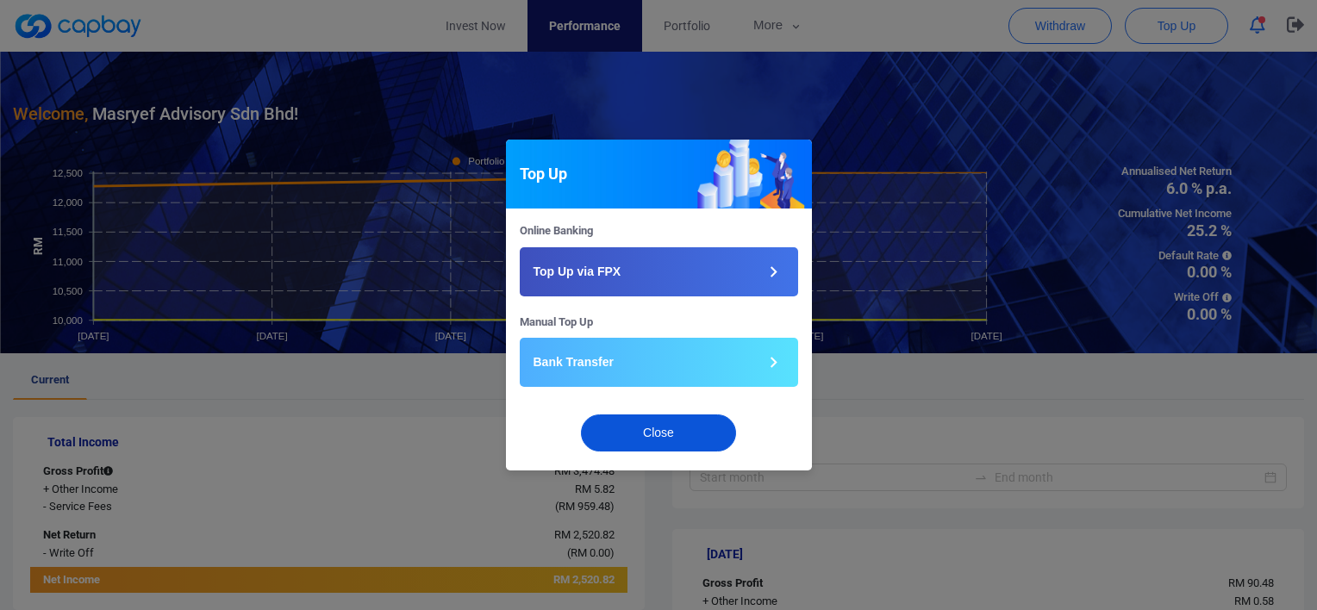
click at [710, 426] on button "Close" at bounding box center [658, 433] width 155 height 37
